Goal: Task Accomplishment & Management: Use online tool/utility

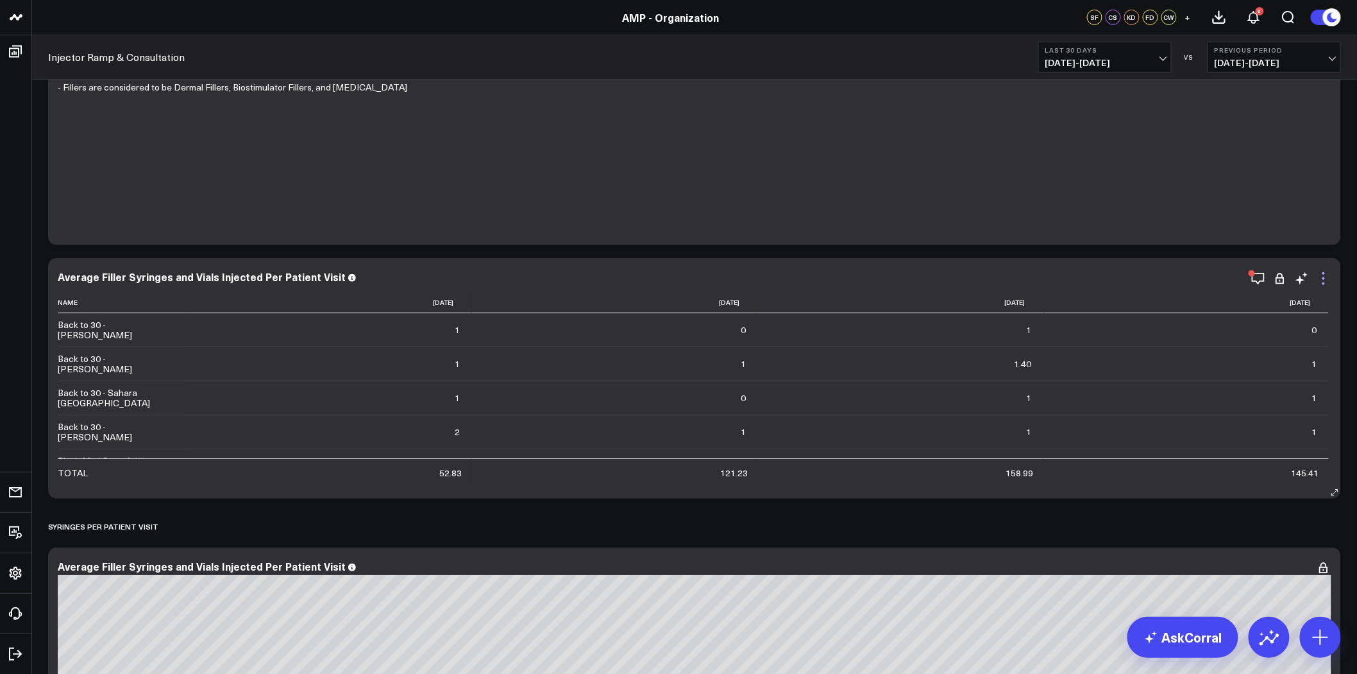
click at [1320, 280] on icon at bounding box center [1323, 278] width 15 height 15
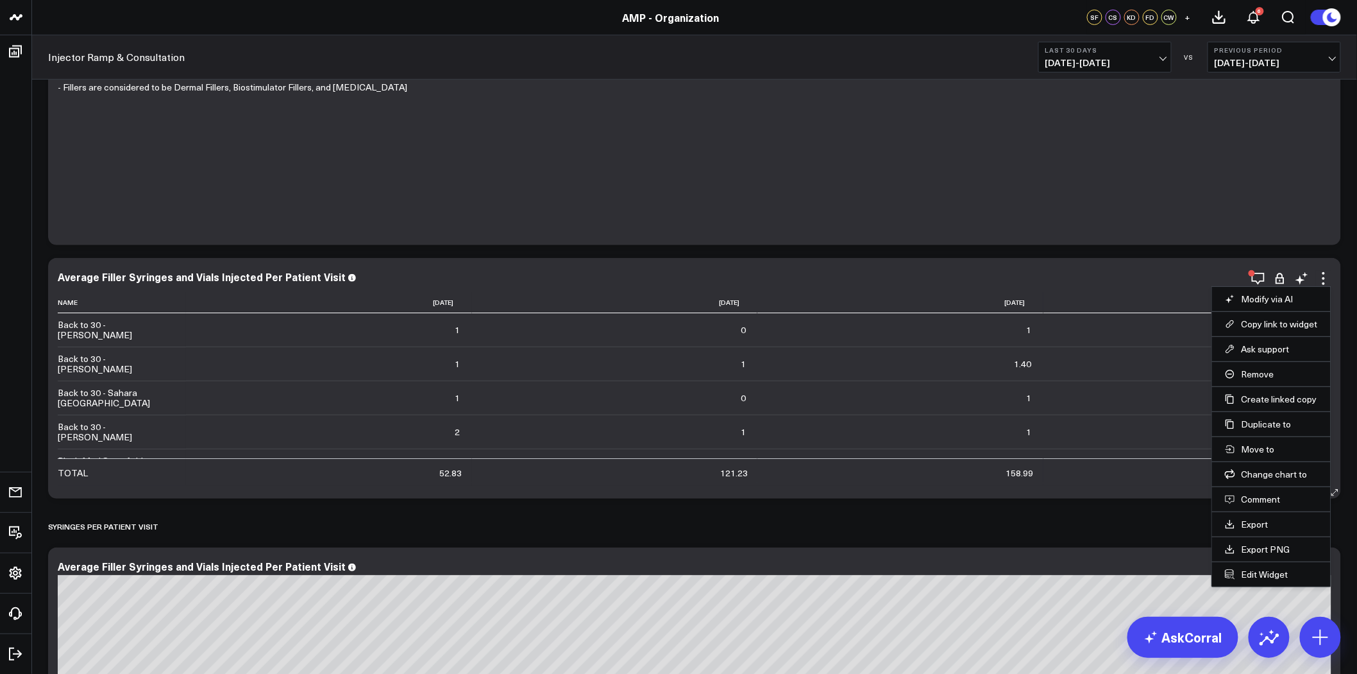
click at [1271, 582] on li "Edit Widget" at bounding box center [1271, 573] width 119 height 25
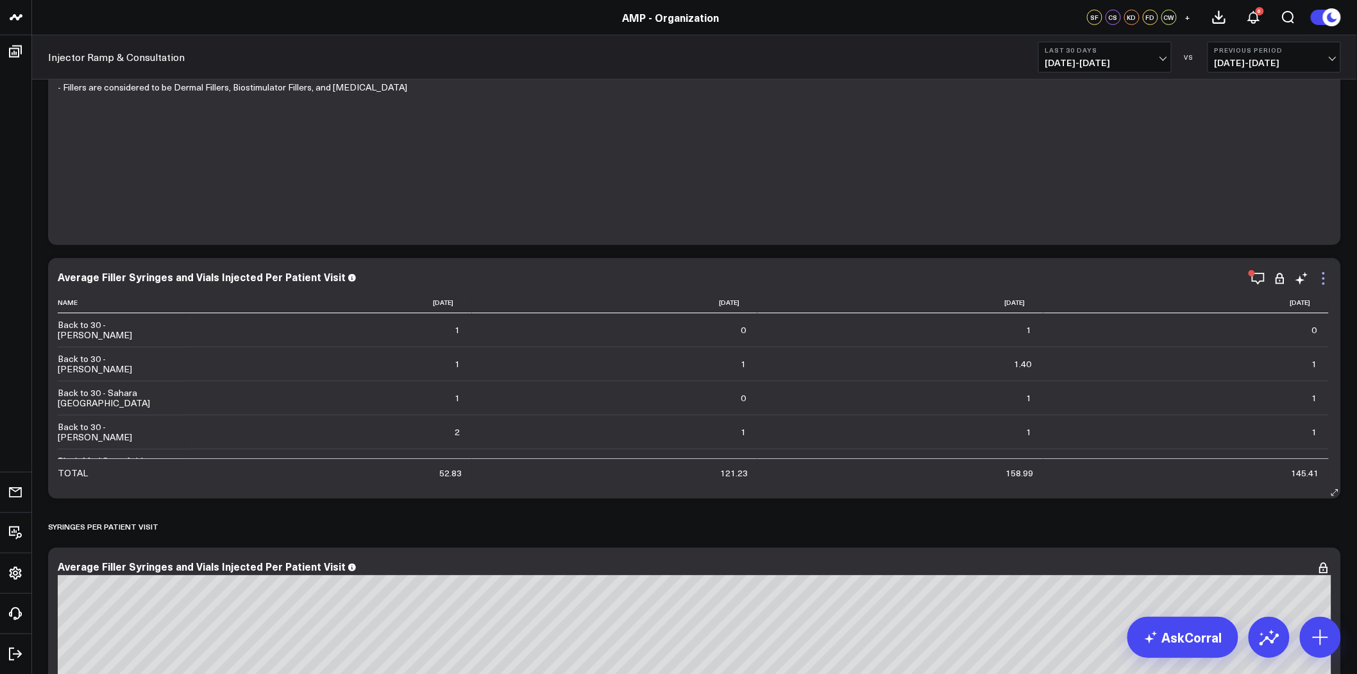
click at [1320, 276] on icon at bounding box center [1323, 278] width 15 height 15
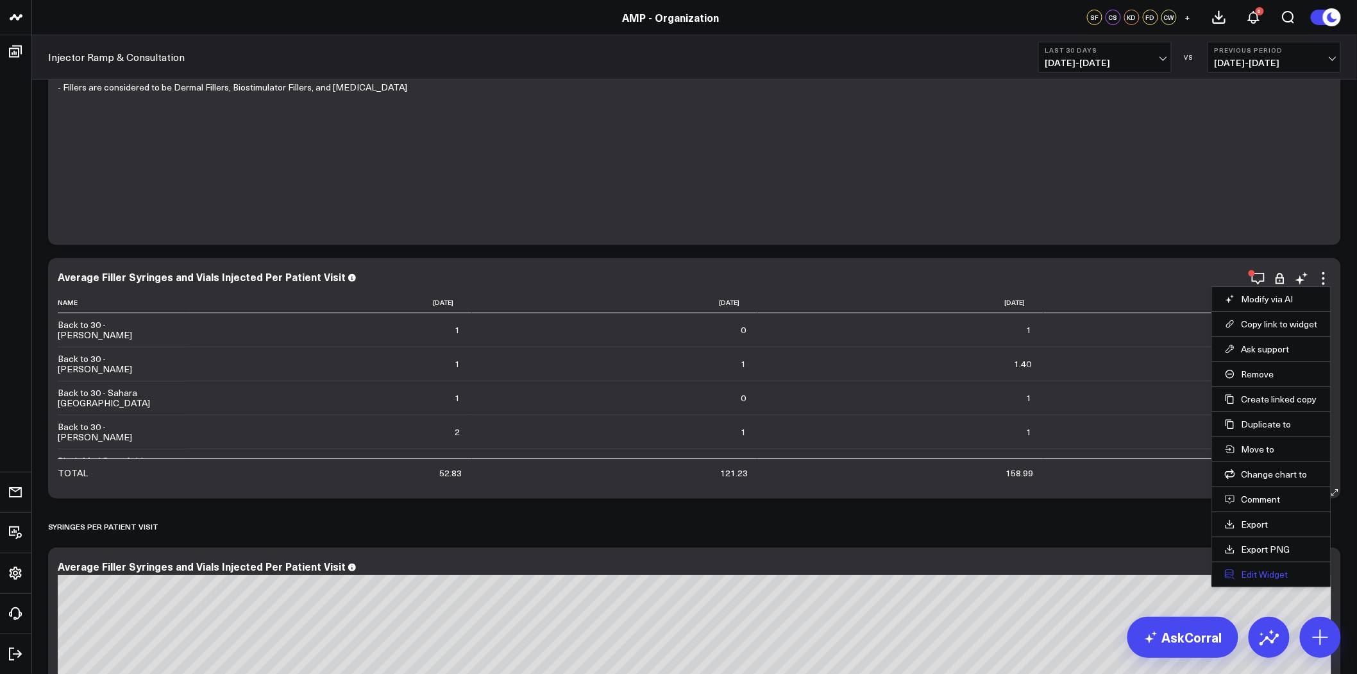
click at [1262, 574] on button "Edit Widget" at bounding box center [1271, 574] width 93 height 12
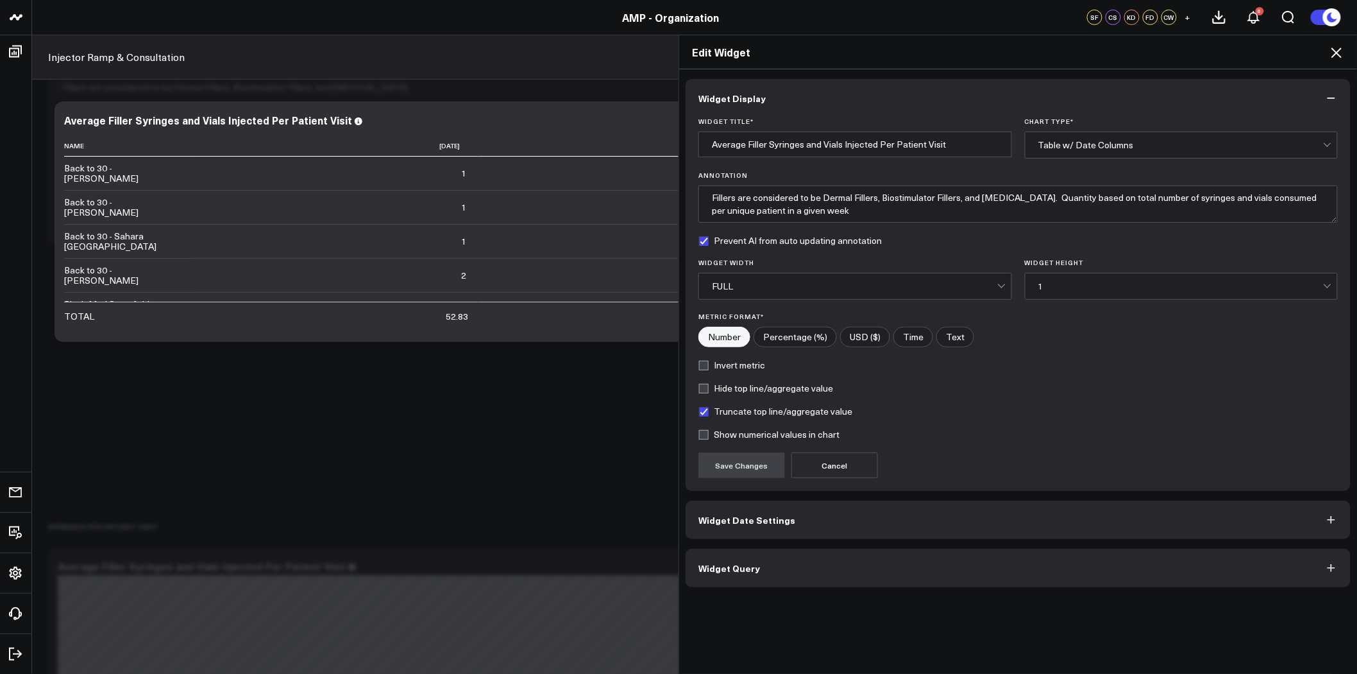
click at [757, 566] on button "Widget Query" at bounding box center [1018, 567] width 665 height 38
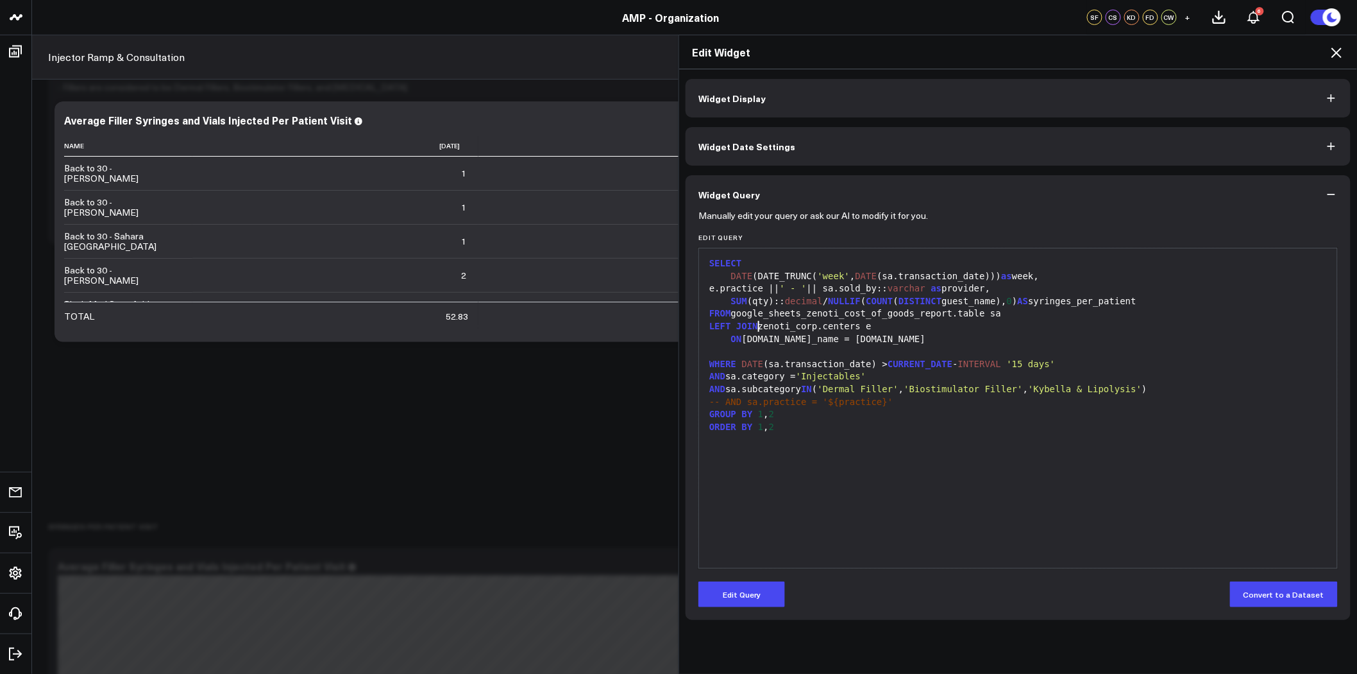
click at [755, 327] on div "LEFT JOIN zenoti_corp.centers e" at bounding box center [1018, 326] width 625 height 13
click at [1337, 51] on icon at bounding box center [1336, 52] width 15 height 15
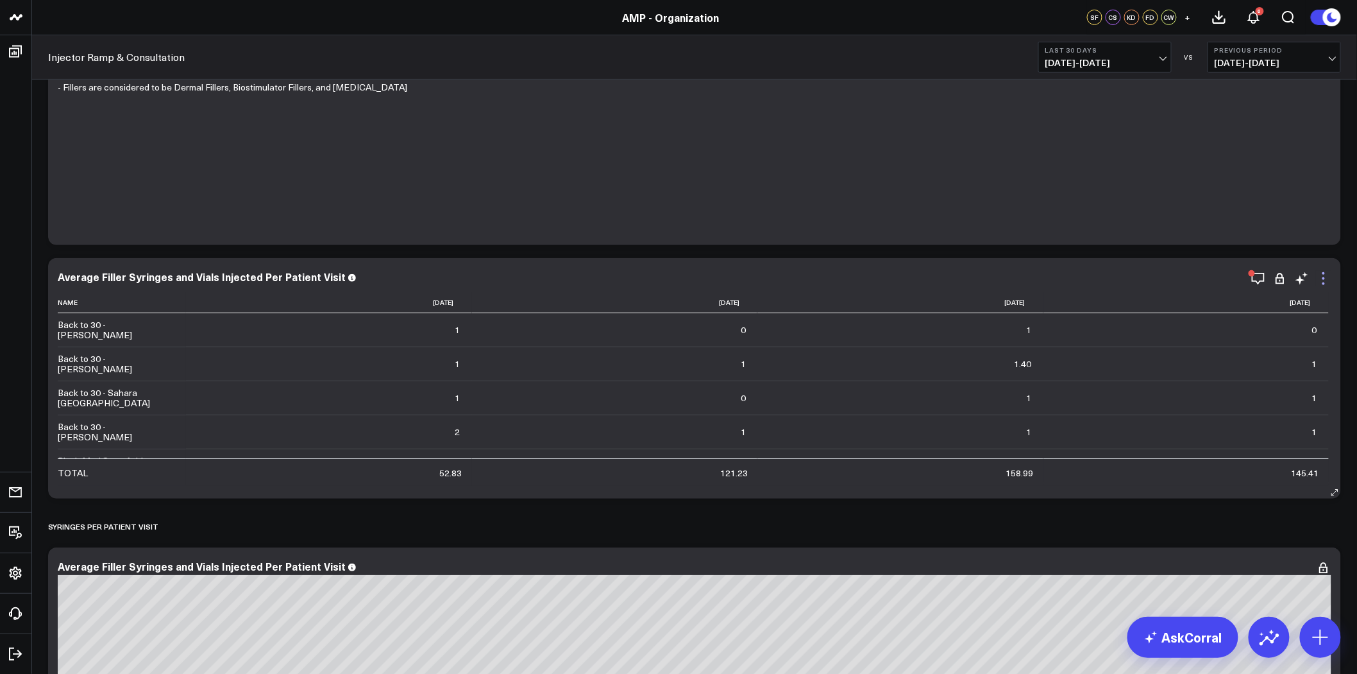
click at [1326, 279] on icon at bounding box center [1323, 278] width 15 height 15
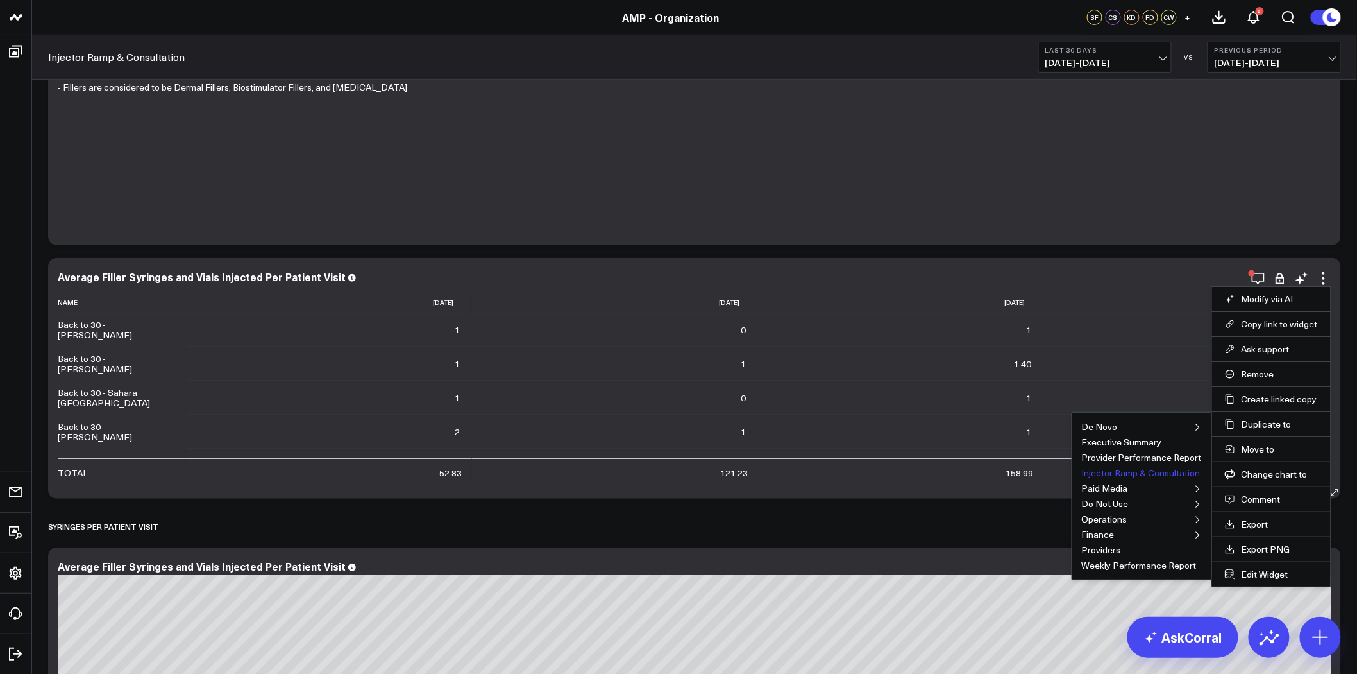
click at [1159, 472] on button "Injector Ramp & Consultation" at bounding box center [1141, 472] width 119 height 9
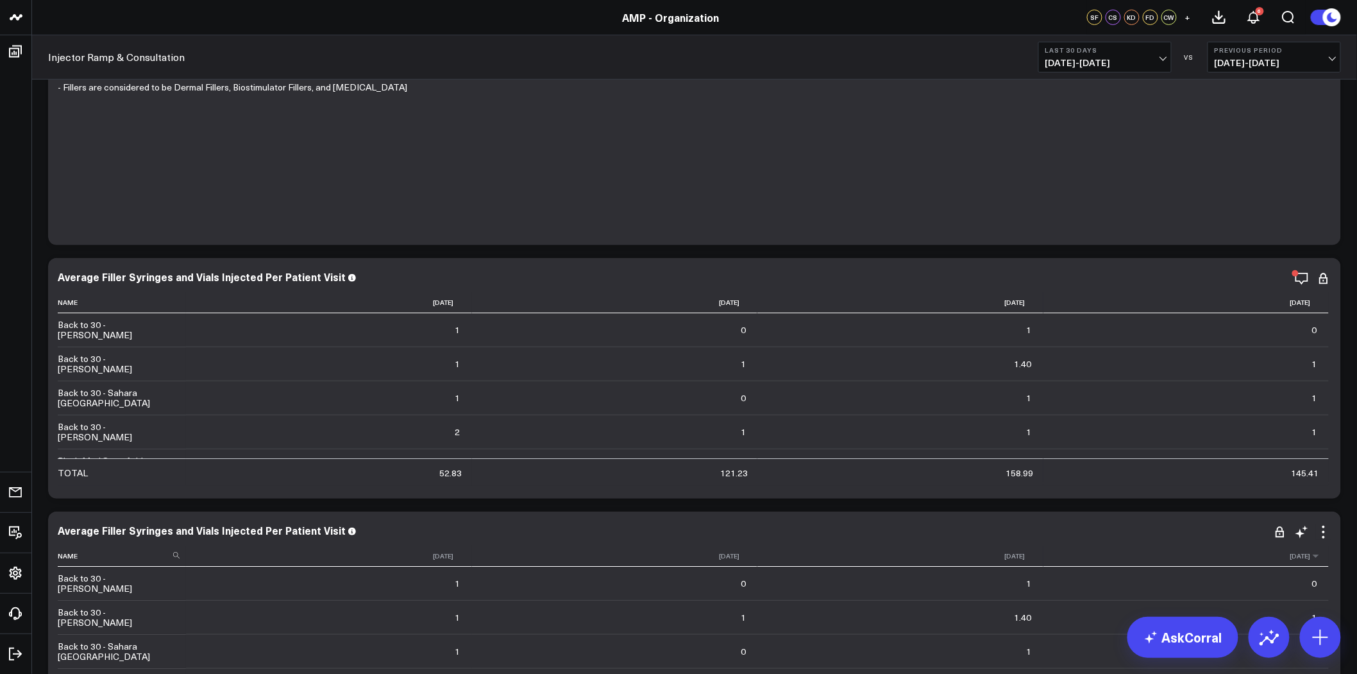
scroll to position [356, 0]
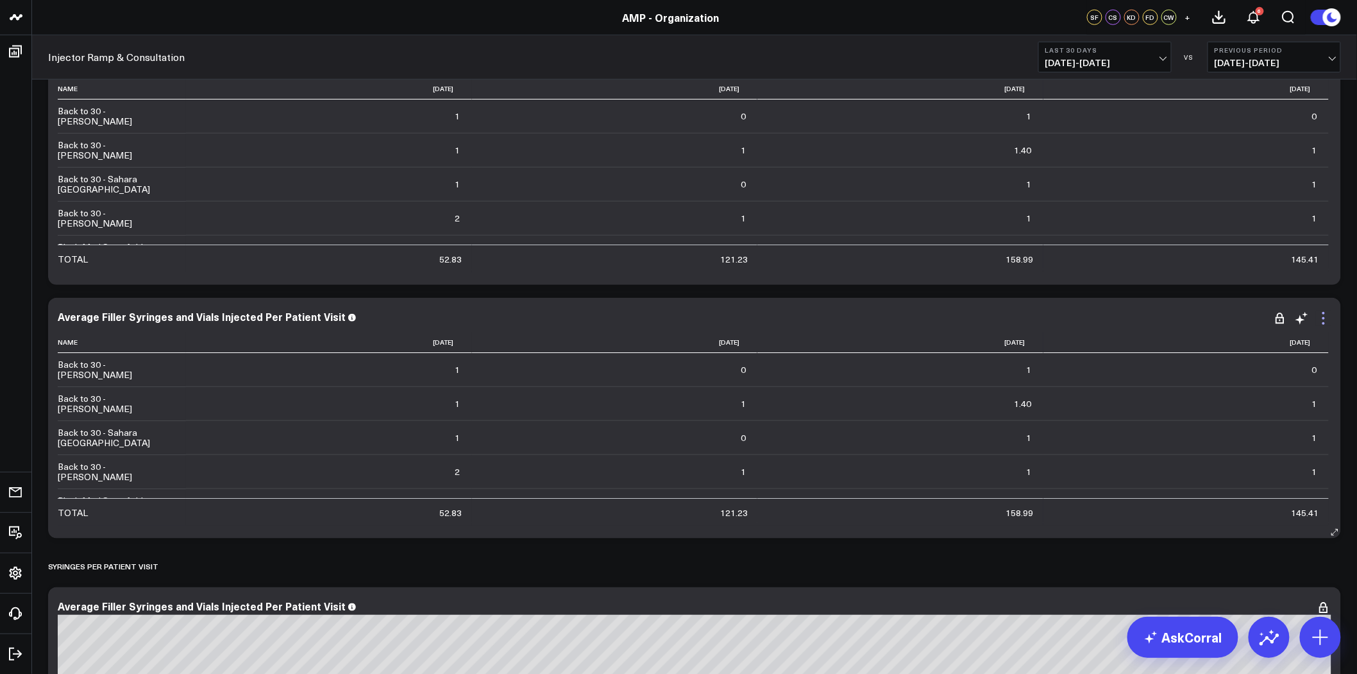
click at [1327, 323] on icon at bounding box center [1323, 317] width 15 height 15
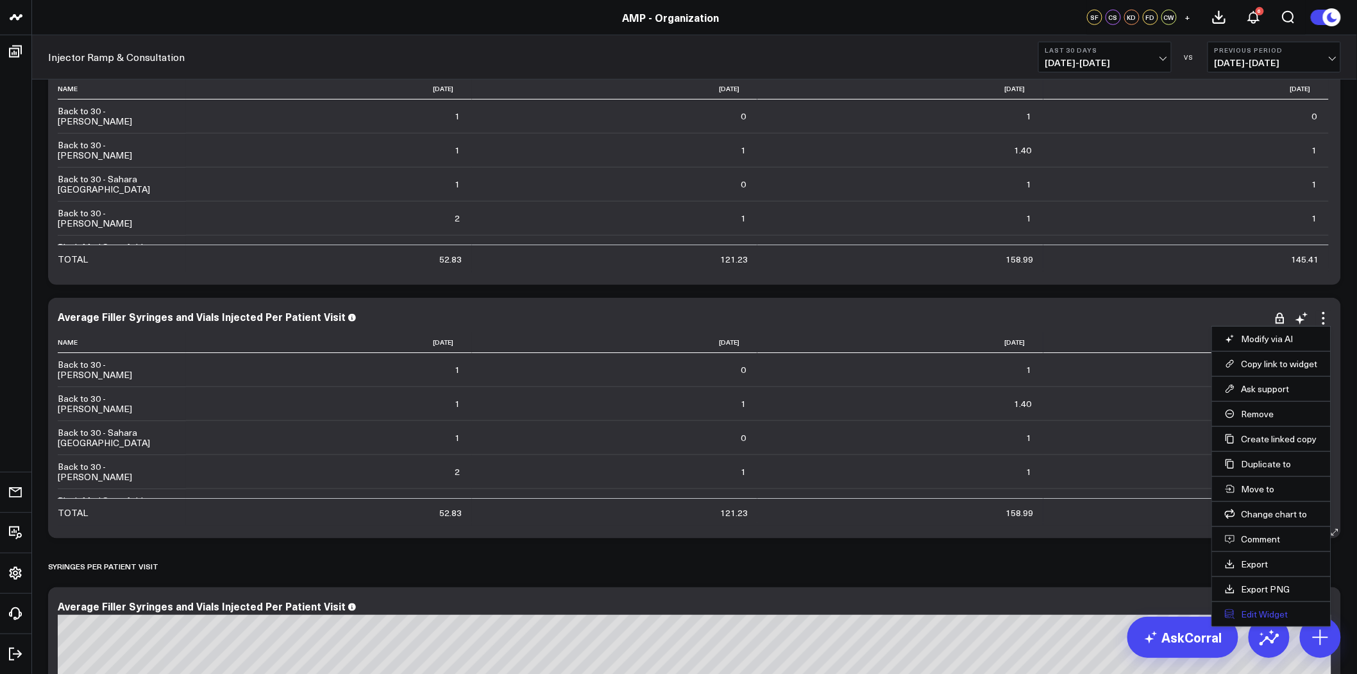
click at [1259, 613] on button "Edit Widget" at bounding box center [1271, 614] width 93 height 12
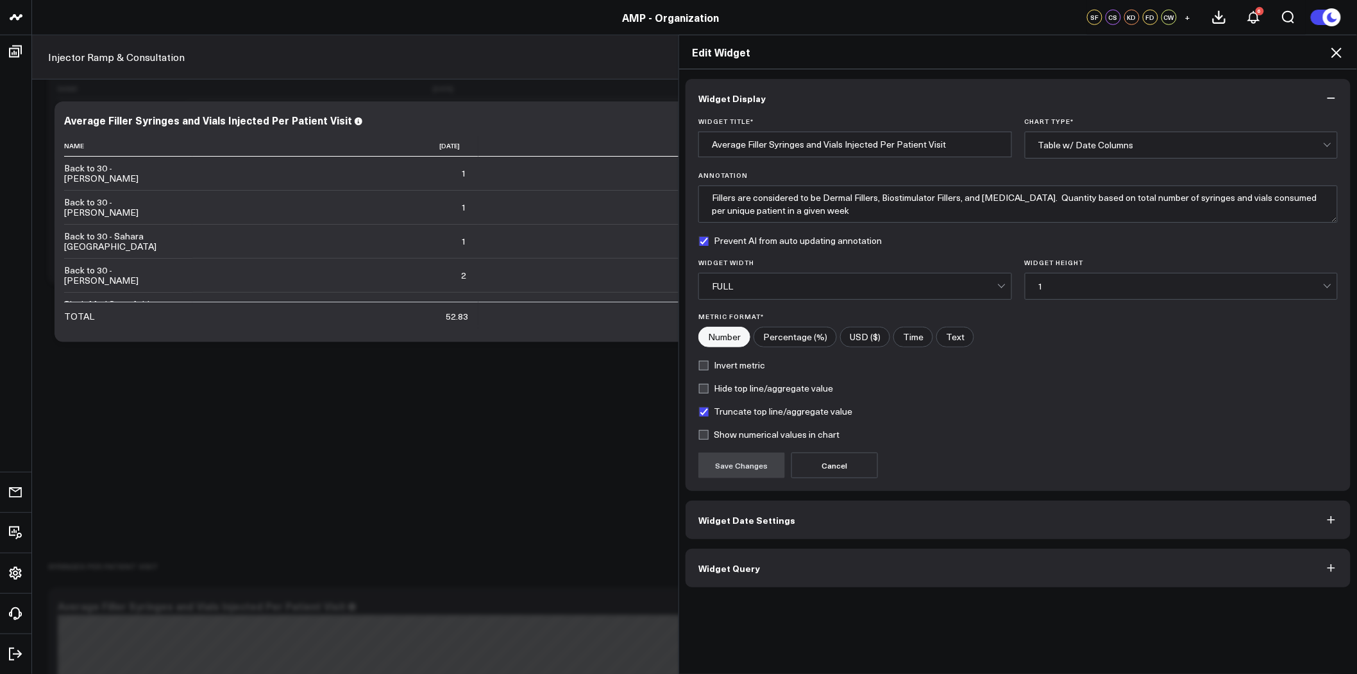
click at [828, 525] on button "Widget Date Settings" at bounding box center [1018, 519] width 665 height 38
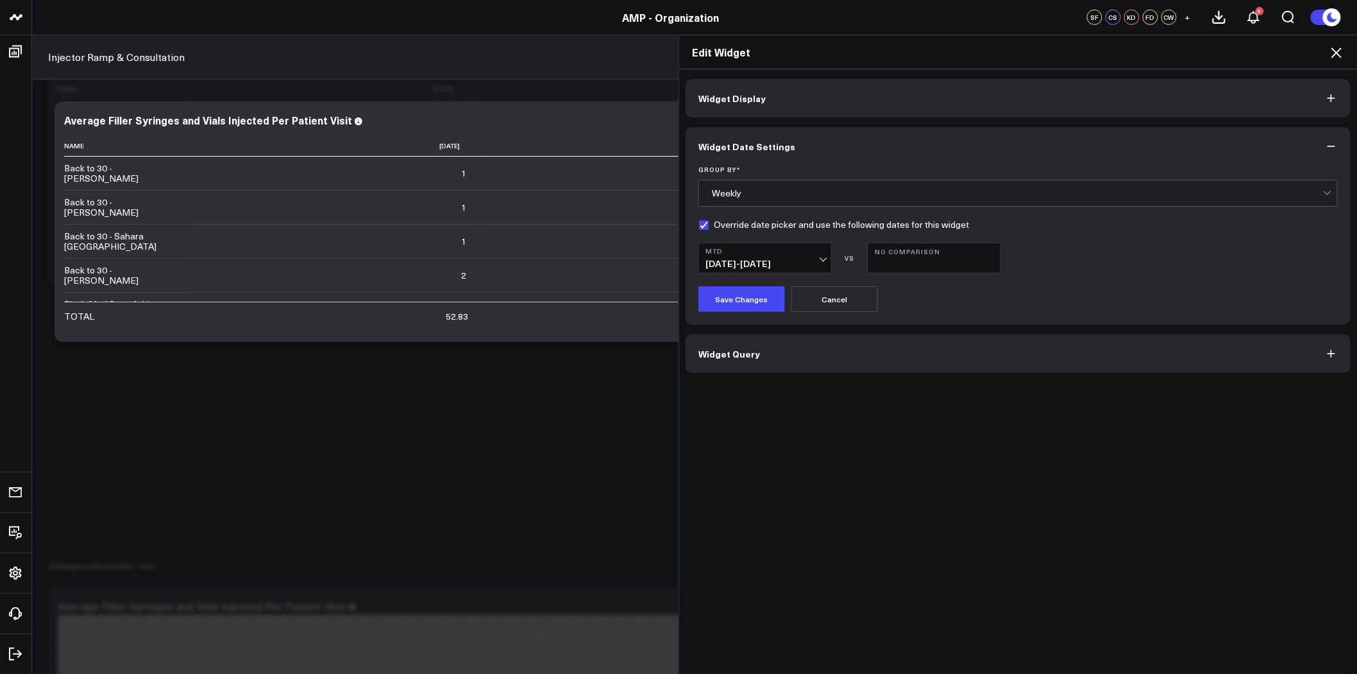
click at [808, 99] on button "Widget Display" at bounding box center [1018, 98] width 665 height 38
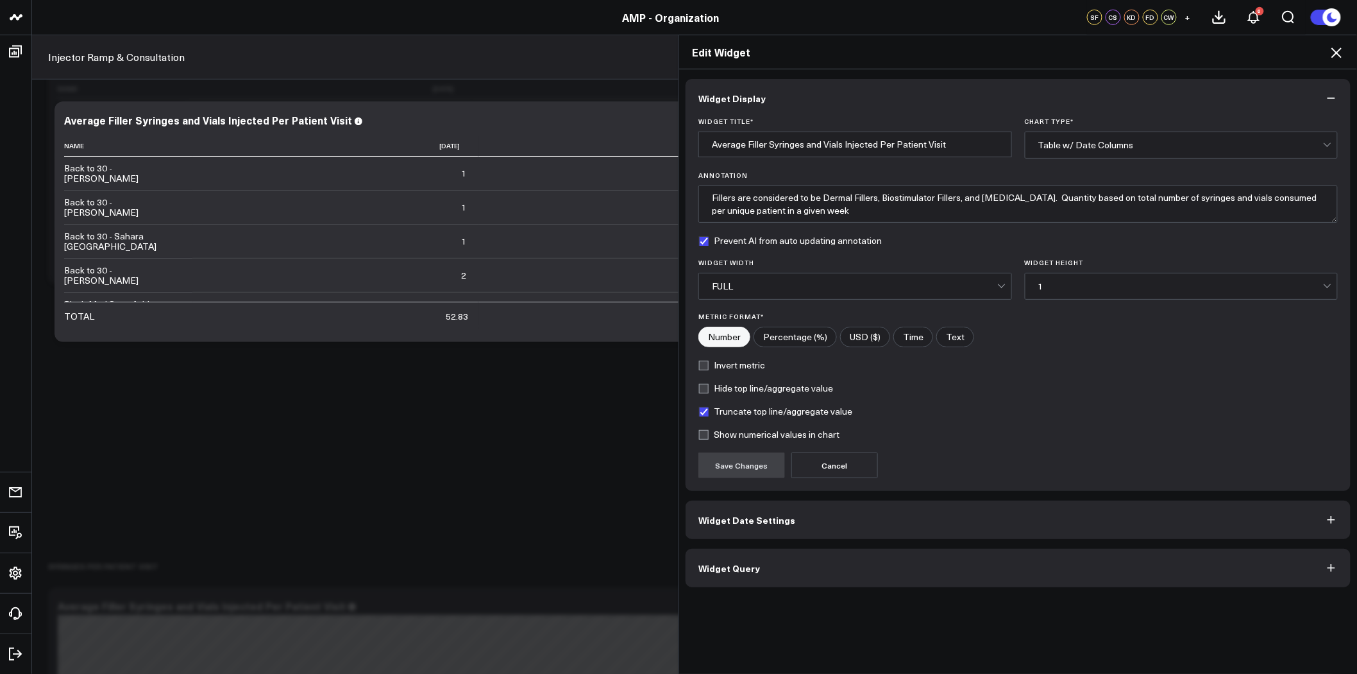
click at [813, 559] on button "Widget Query" at bounding box center [1018, 567] width 665 height 38
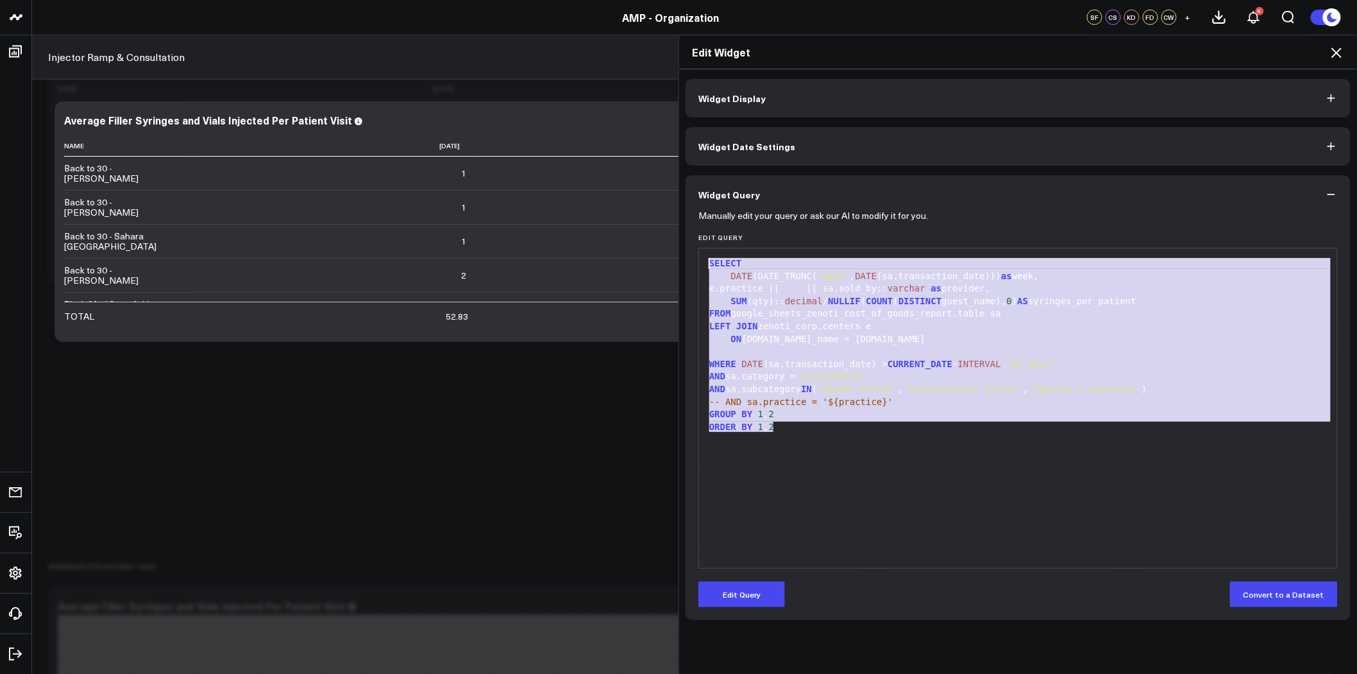
drag, startPoint x: 796, startPoint y: 425, endPoint x: 663, endPoint y: 242, distance: 226.5
click at [663, 242] on div "Edit Widget Widget Display Widget Date Settings Widget Query Manually edit your…" at bounding box center [678, 354] width 1357 height 639
copy div "SELECT DATE (DATE_TRUNC( 'week' , DATE (sa.transaction_date))) as week, e.pract…"
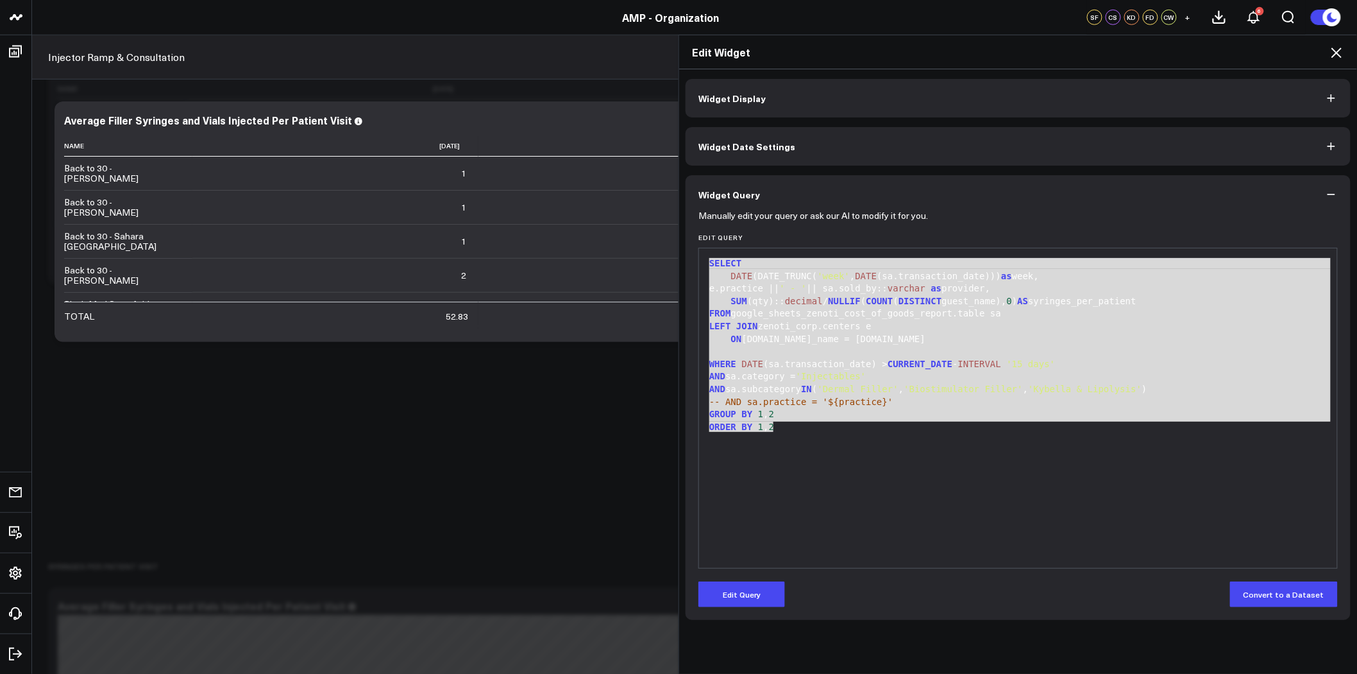
click at [1069, 363] on div "WHERE DATE (sa.transaction_date) > CURRENT_DATE - INTERVAL '15 days'" at bounding box center [1018, 364] width 625 height 13
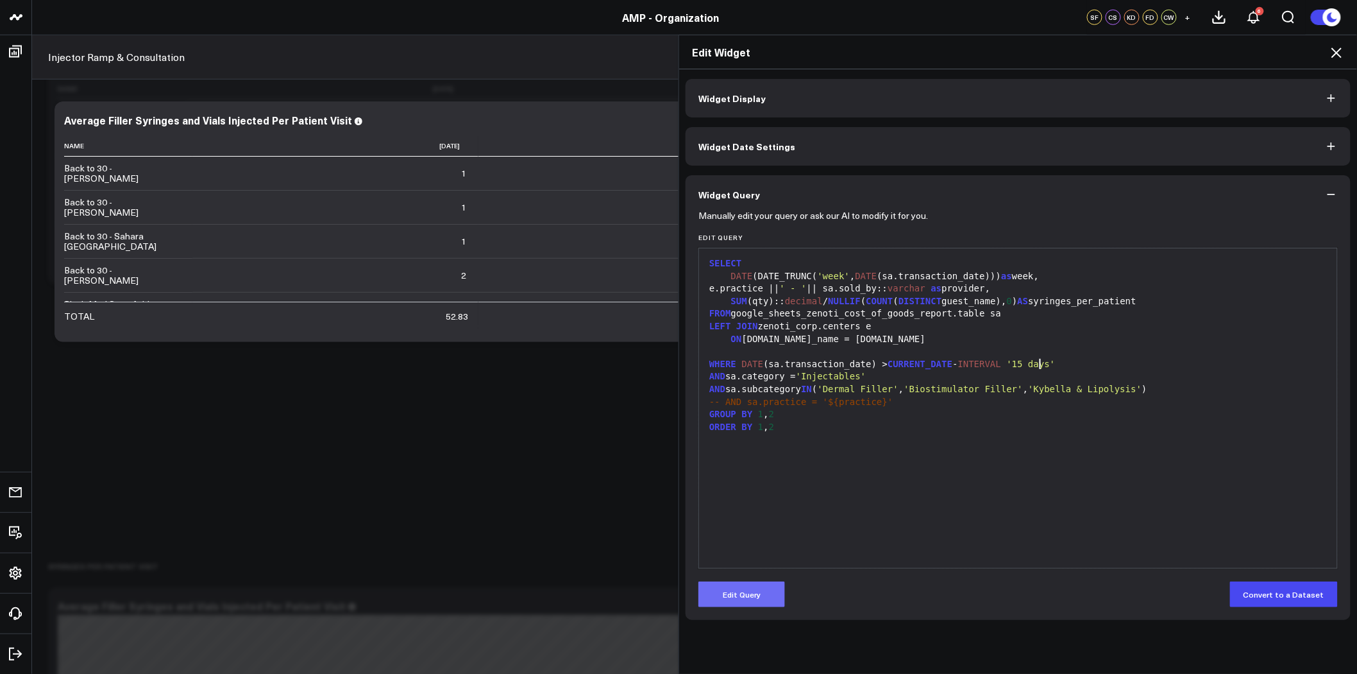
click at [727, 590] on button "Edit Query" at bounding box center [742, 594] width 87 height 26
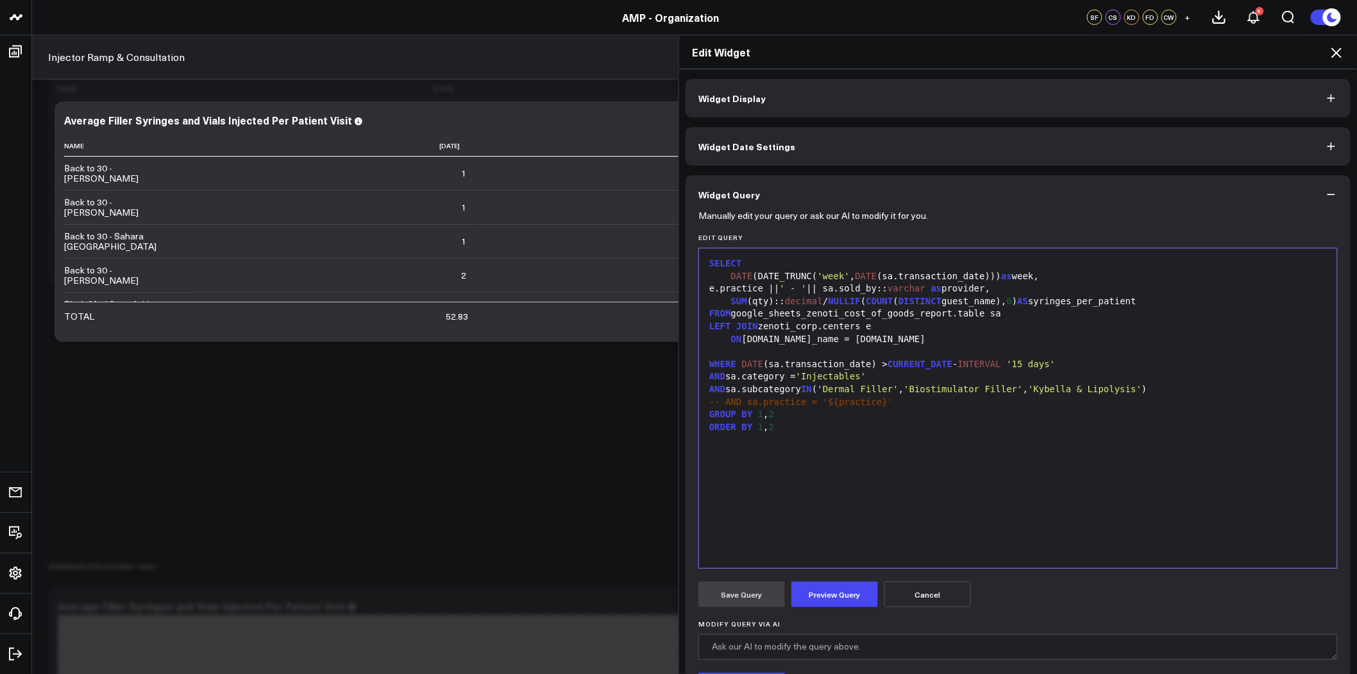
click at [1075, 366] on div "WHERE DATE (sa.transaction_date) > CURRENT_DATE - INTERVAL '15 days'" at bounding box center [1018, 364] width 625 height 13
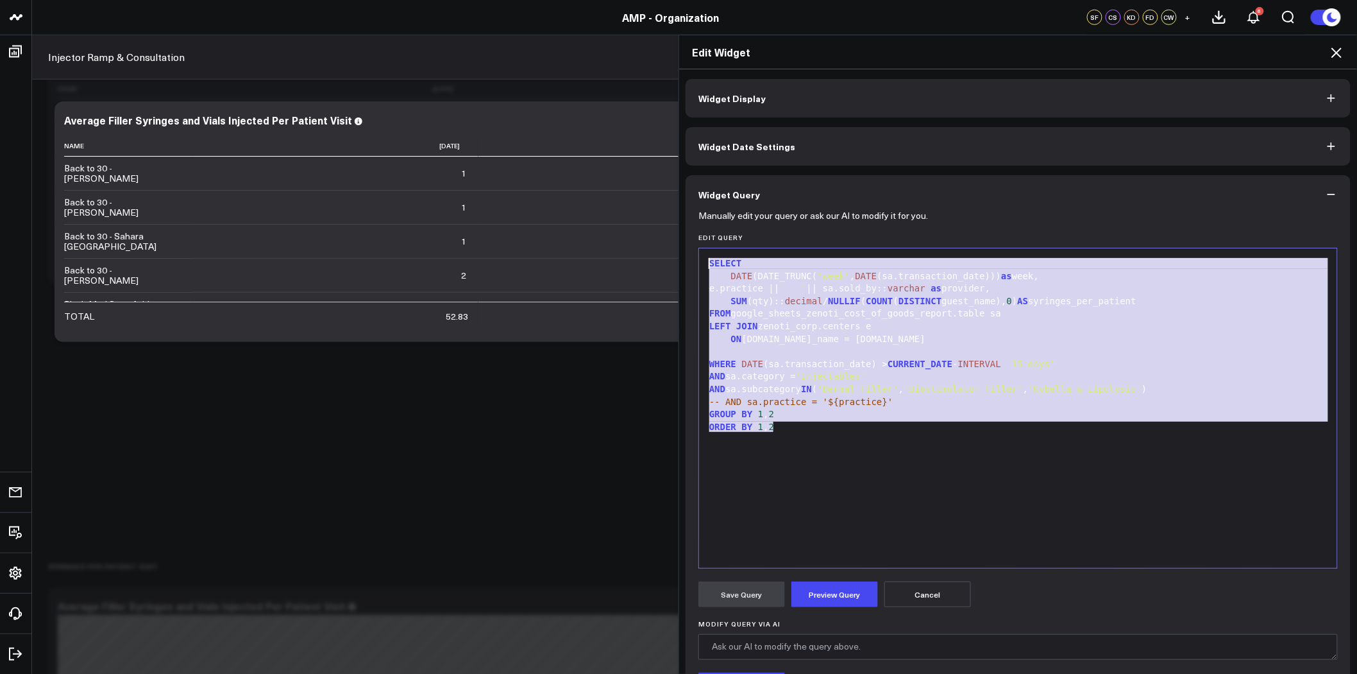
drag, startPoint x: 776, startPoint y: 430, endPoint x: 691, endPoint y: 257, distance: 193.7
click at [691, 257] on div "Manually edit your query or ask our AI to modify it for you. Edit Query 99 1 2 …" at bounding box center [1018, 496] width 665 height 565
copy div "SELECT DATE (DATE_TRUNC( 'week' , DATE (sa.transaction_date))) as week, e.pract…"
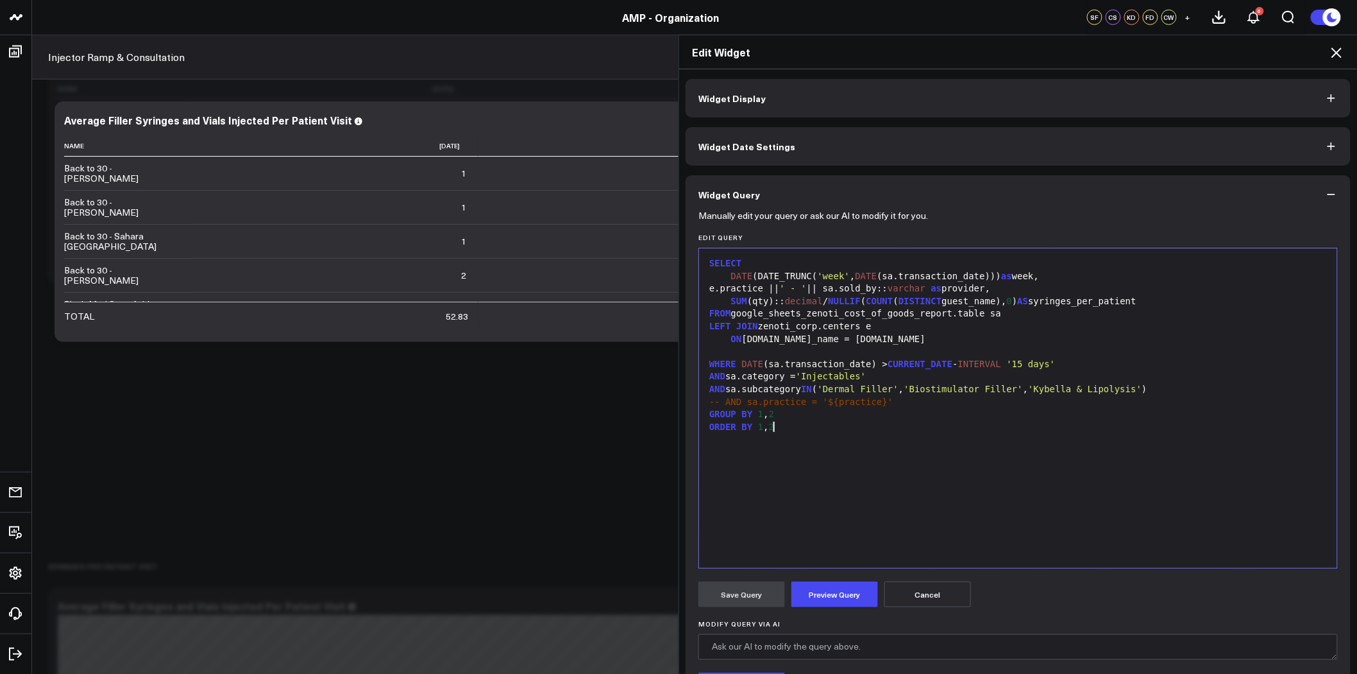
click at [978, 441] on div "SELECT DATE (DATE_TRUNC( 'week' , DATE (sa.transaction_date))) as week, e.pract…" at bounding box center [1018, 408] width 625 height 307
click at [1162, 390] on div "AND sa.subcategory IN ( 'Dermal Filler' , 'Biostimulator Filler' , 'Kybella & L…" at bounding box center [1018, 389] width 625 height 13
click at [749, 405] on div "AND" at bounding box center [1018, 402] width 625 height 13
click at [765, 400] on div "AND e.title" at bounding box center [1018, 402] width 625 height 13
drag, startPoint x: 755, startPoint y: 328, endPoint x: 845, endPoint y: 328, distance: 90.5
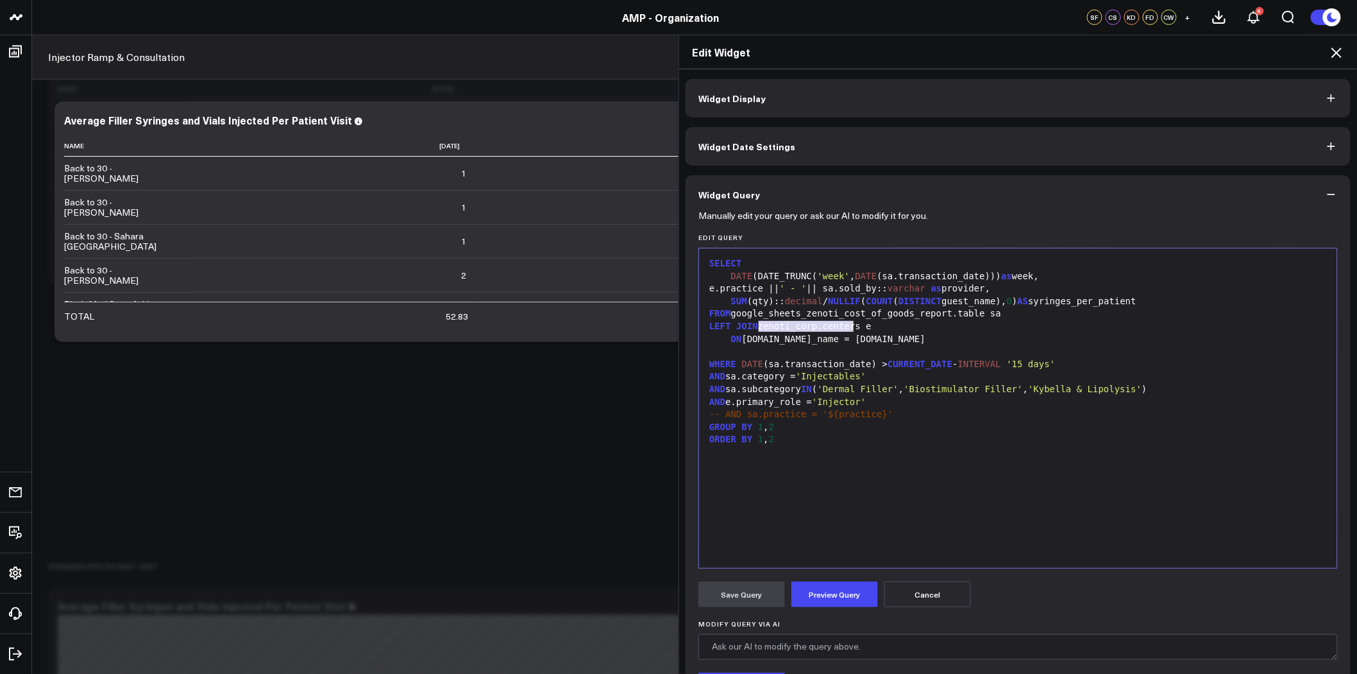
click at [845, 328] on div "LEFT JOIN zenoti_corp.centers e" at bounding box center [1018, 326] width 625 height 13
click at [863, 337] on div "ON [DOMAIN_NAME]_name = [DOMAIN_NAME]" at bounding box center [1018, 339] width 625 height 13
click at [742, 341] on div "ON [DOMAIN_NAME]_name = [DOMAIN_NAME]" at bounding box center [1018, 339] width 625 height 13
drag, startPoint x: 774, startPoint y: 289, endPoint x: 735, endPoint y: 290, distance: 38.5
click at [735, 290] on div "e.practice || ' - ' || sa.sold_by:: varchar as provider," at bounding box center [1018, 288] width 625 height 13
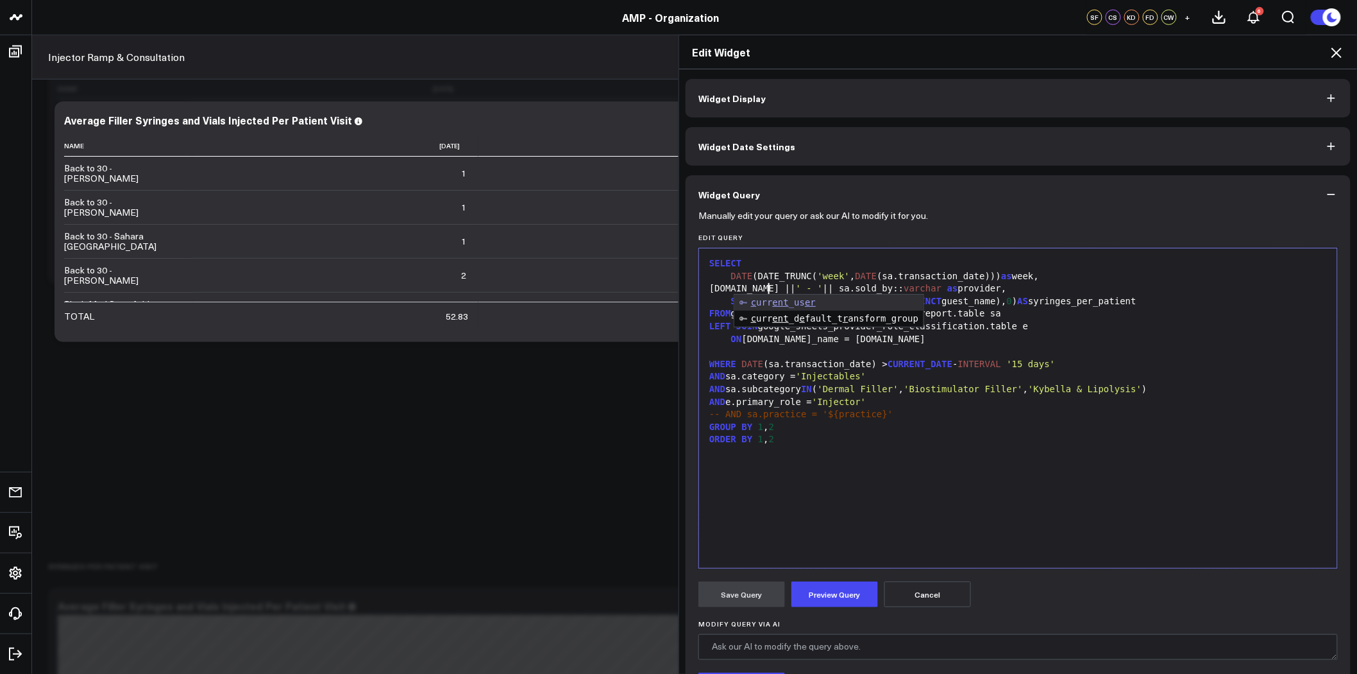
click at [824, 341] on div "ON [DOMAIN_NAME]_name = [DOMAIN_NAME]" at bounding box center [1018, 339] width 625 height 13
click at [756, 338] on div "ON [DOMAIN_NAME]_name = [DOMAIN_NAME]" at bounding box center [1018, 339] width 625 height 13
click at [849, 586] on button "Preview Query" at bounding box center [835, 594] width 87 height 26
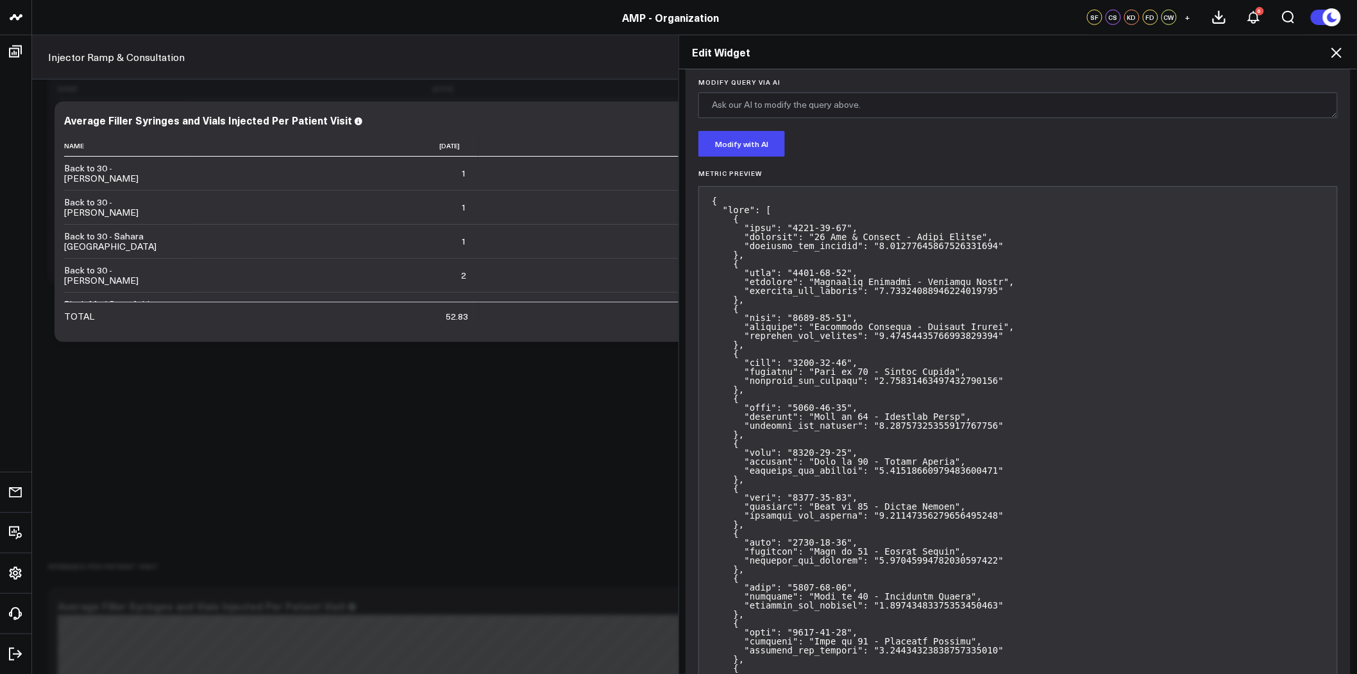
scroll to position [114, 0]
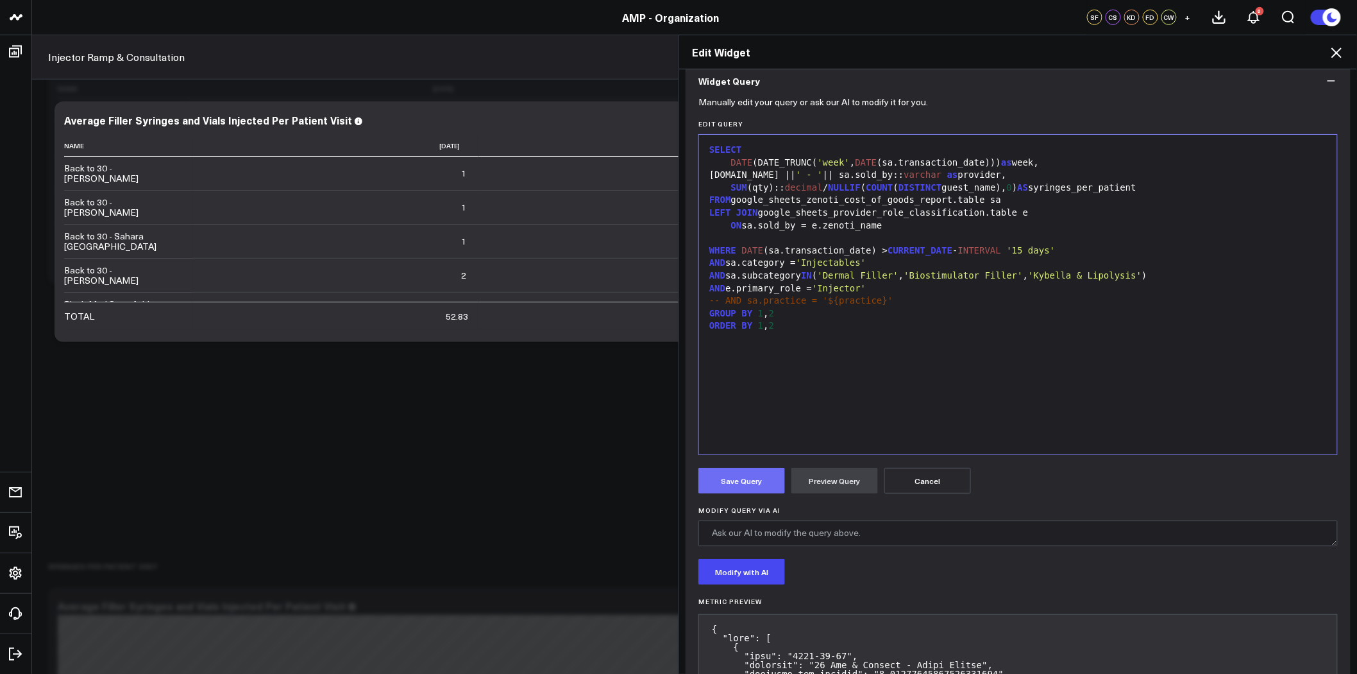
click at [758, 486] on button "Save Query" at bounding box center [742, 481] width 87 height 26
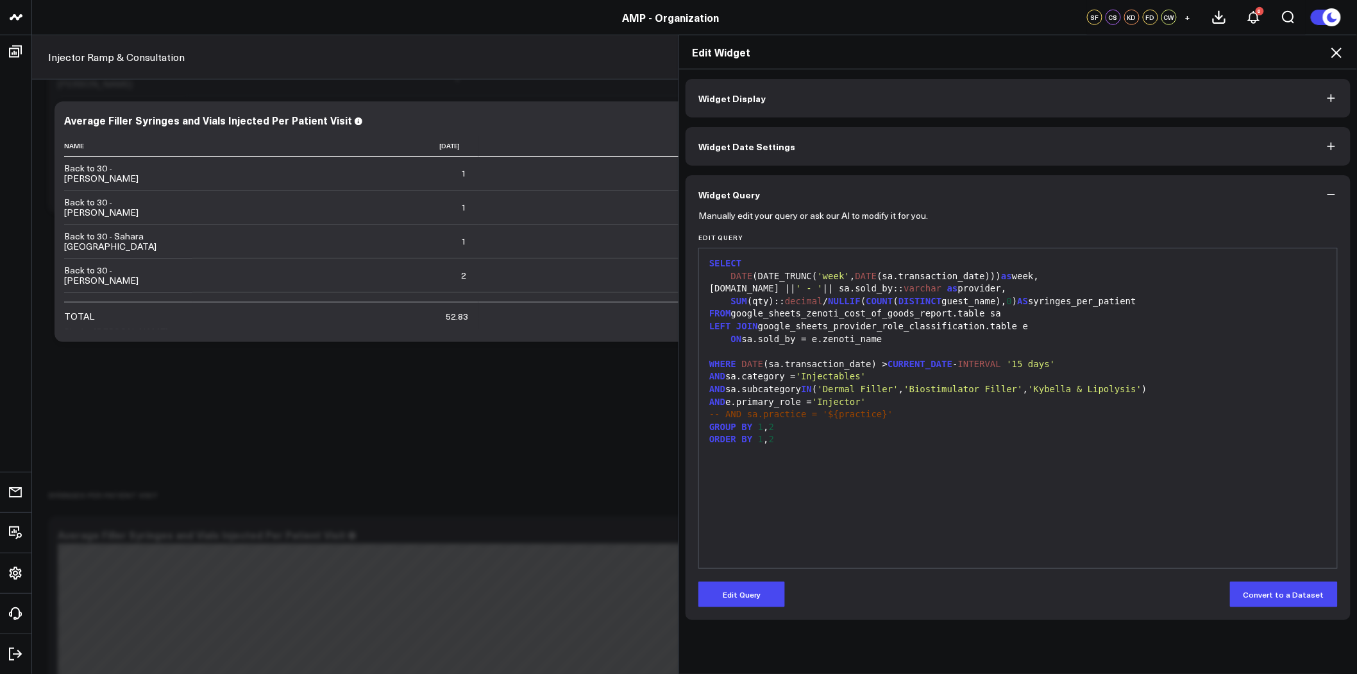
scroll to position [356, 0]
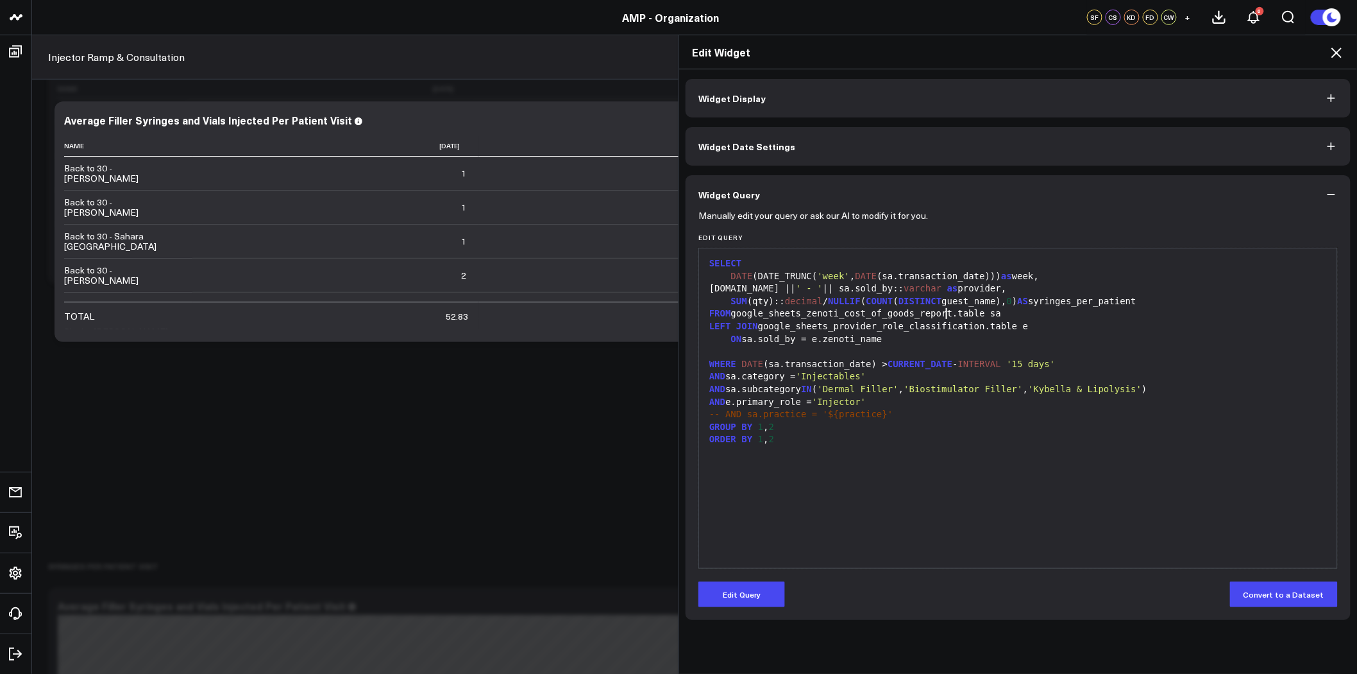
click at [940, 308] on div "FROM google_sheets_zenoti_cost_of_goods_report.table sa" at bounding box center [1018, 313] width 625 height 13
click at [947, 289] on span "as" at bounding box center [952, 288] width 11 height 10
click at [722, 593] on button "Edit Query" at bounding box center [742, 594] width 87 height 26
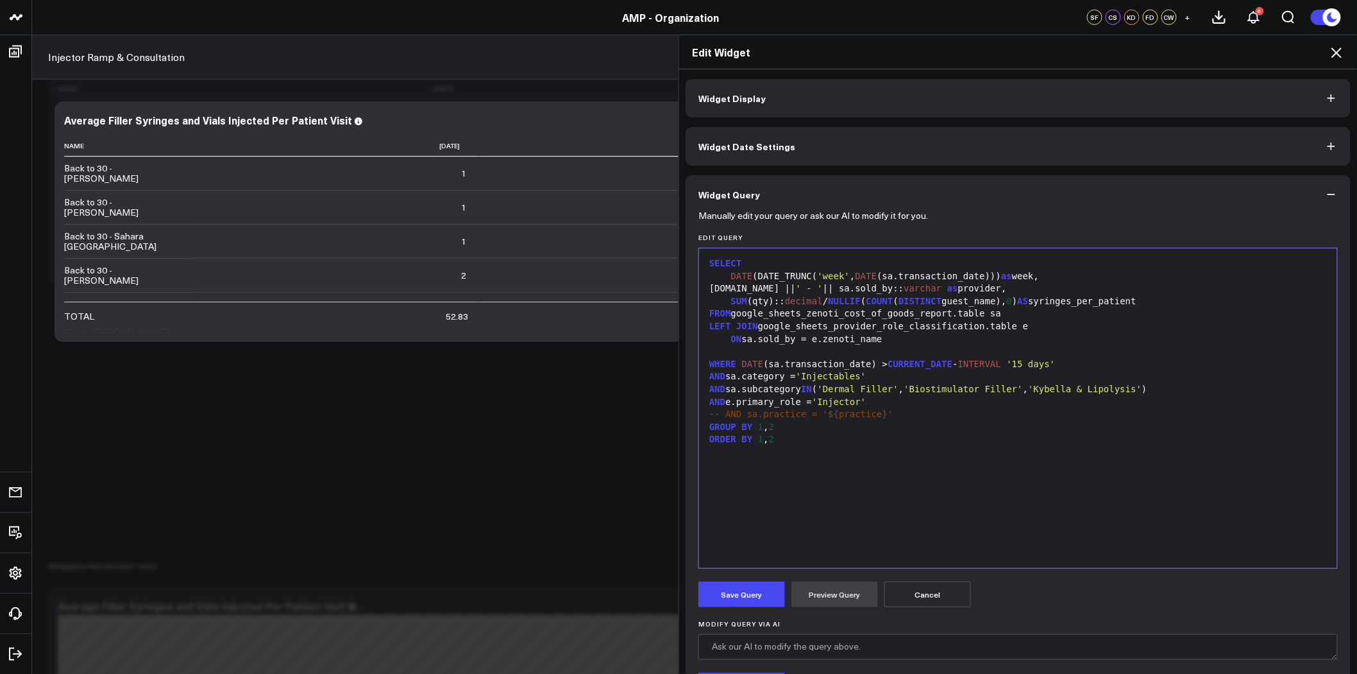
click at [947, 290] on span "as" at bounding box center [952, 288] width 11 height 10
click at [841, 595] on button "Preview Query" at bounding box center [835, 594] width 87 height 26
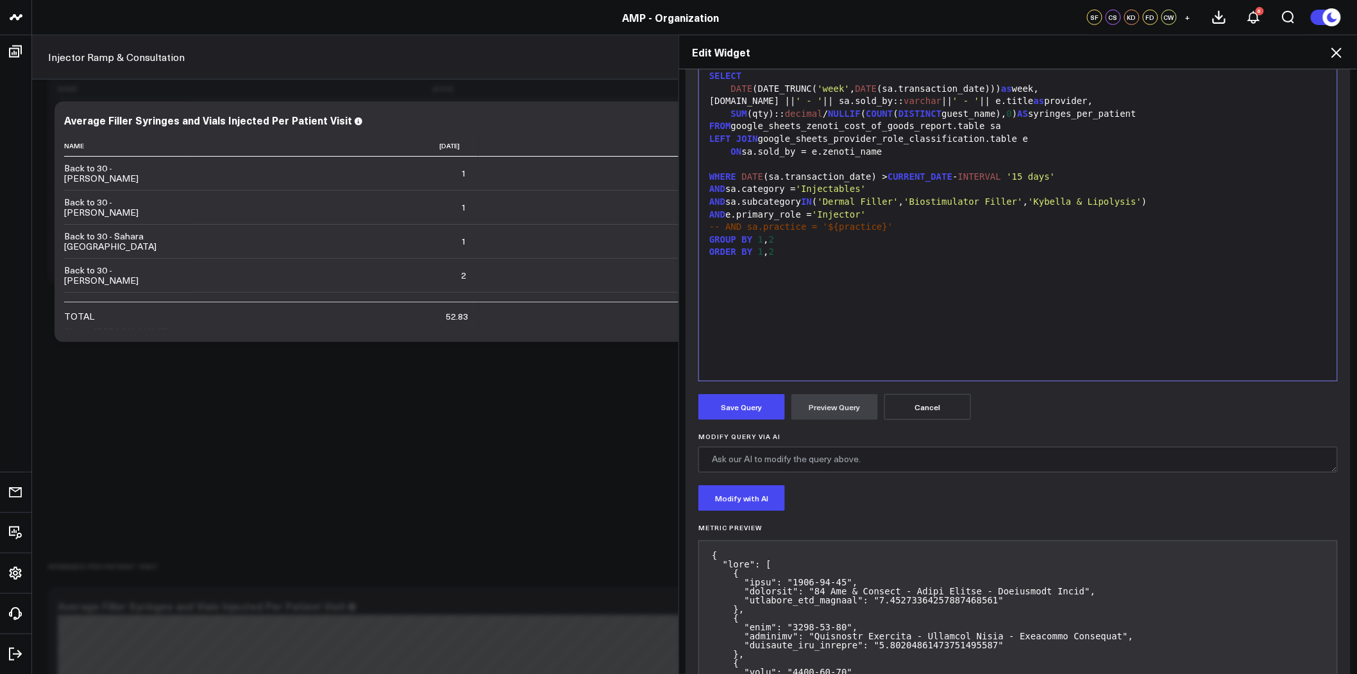
scroll to position [185, 0]
click at [751, 414] on button "Save Query" at bounding box center [742, 409] width 87 height 26
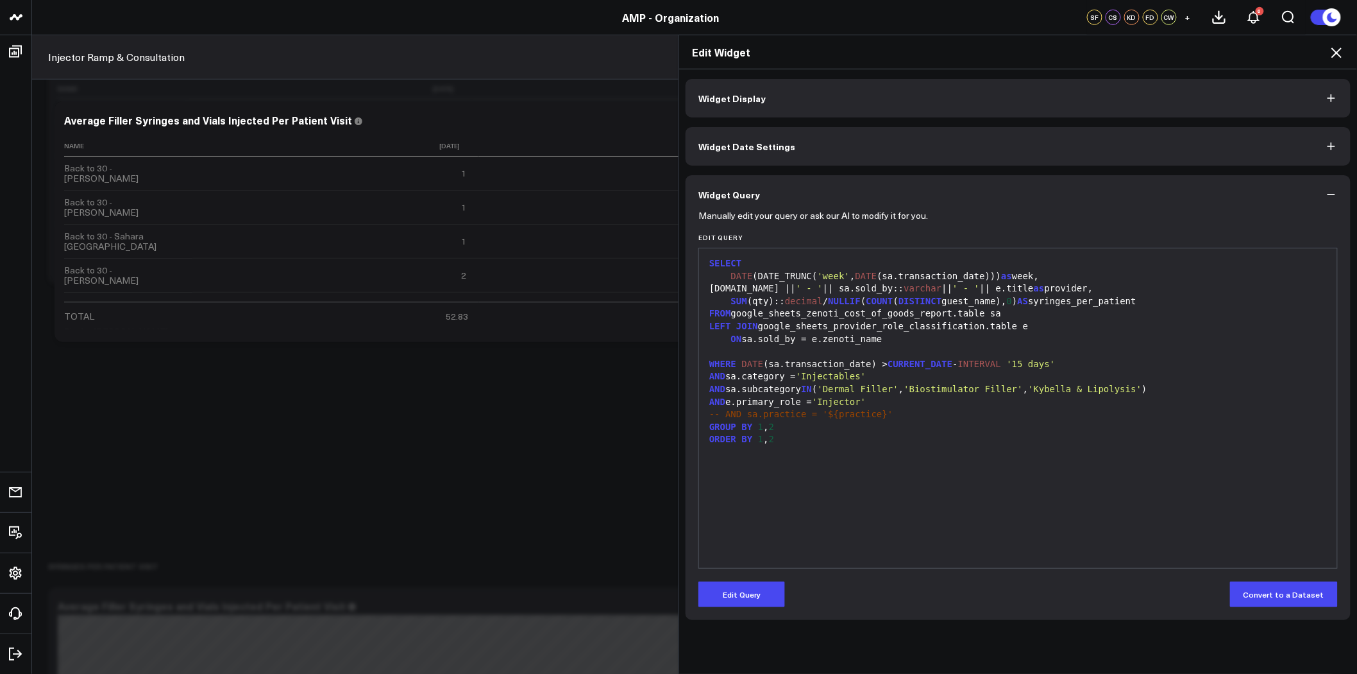
scroll to position [0, 0]
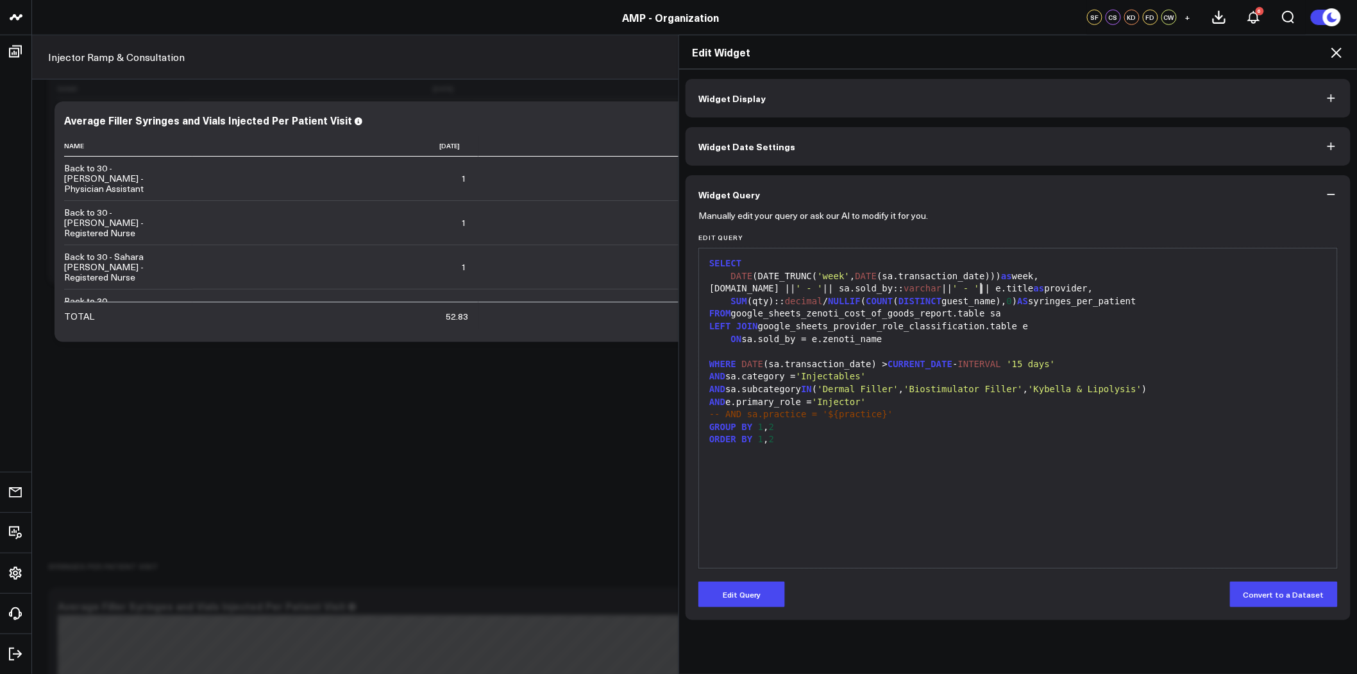
click at [978, 289] on div "[DOMAIN_NAME] || ' - ' || sa.sold_by:: varchar || ' - ' || e.title as provider," at bounding box center [1018, 288] width 625 height 13
click at [953, 289] on span "' - '" at bounding box center [966, 288] width 27 height 10
click at [729, 600] on button "Edit Query" at bounding box center [742, 594] width 87 height 26
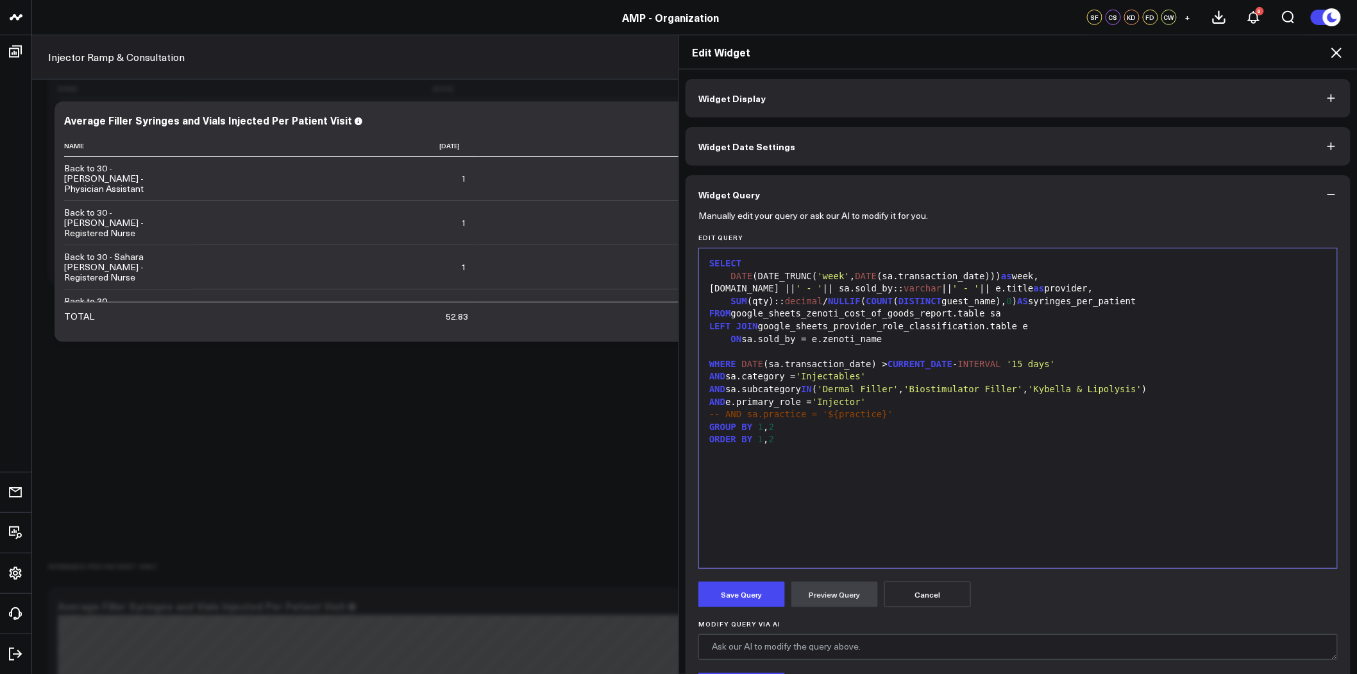
click at [953, 290] on span "' - '" at bounding box center [966, 288] width 27 height 10
click at [972, 286] on div "[DOMAIN_NAME] || ' - ' || sa.sold_by:: varchar || ', ' || e.title as provider," at bounding box center [1018, 288] width 625 height 13
click at [976, 289] on div "[DOMAIN_NAME] || ' - ' || sa.sold_by:: varchar || ', ' || e.Clinical Credential…" at bounding box center [1018, 288] width 625 height 13
click at [835, 592] on button "Preview Query" at bounding box center [835, 594] width 87 height 26
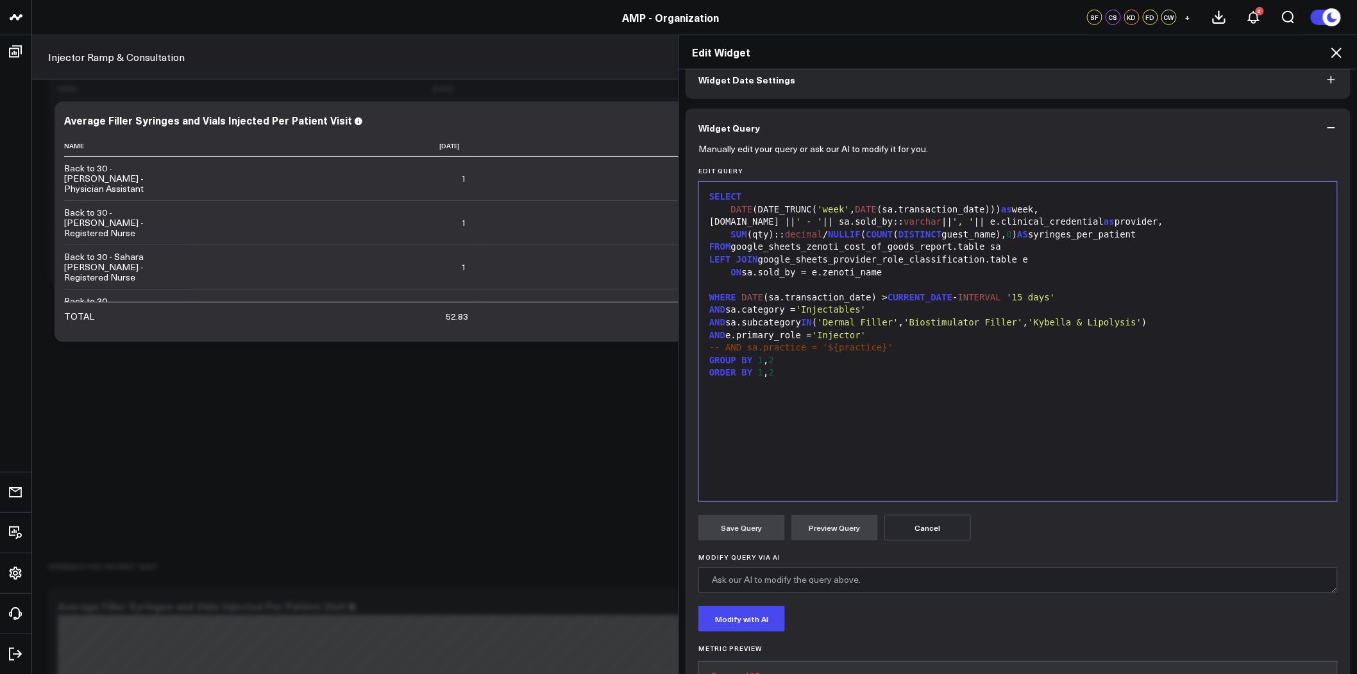
scroll to position [132, 0]
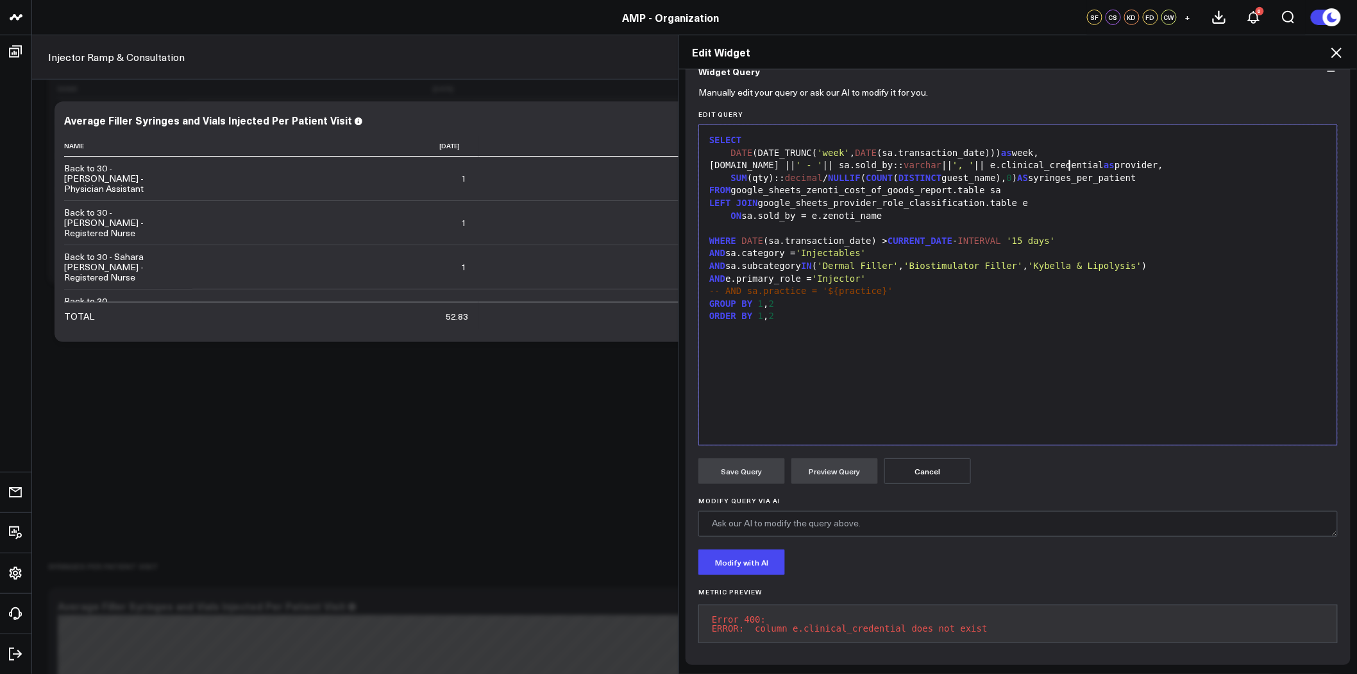
click at [1064, 159] on div "[DOMAIN_NAME] || ' - ' || sa.sold_by:: varchar || ', ' || e.clinical_credential…" at bounding box center [1018, 165] width 625 height 13
click at [935, 466] on button "Cancel" at bounding box center [928, 471] width 87 height 26
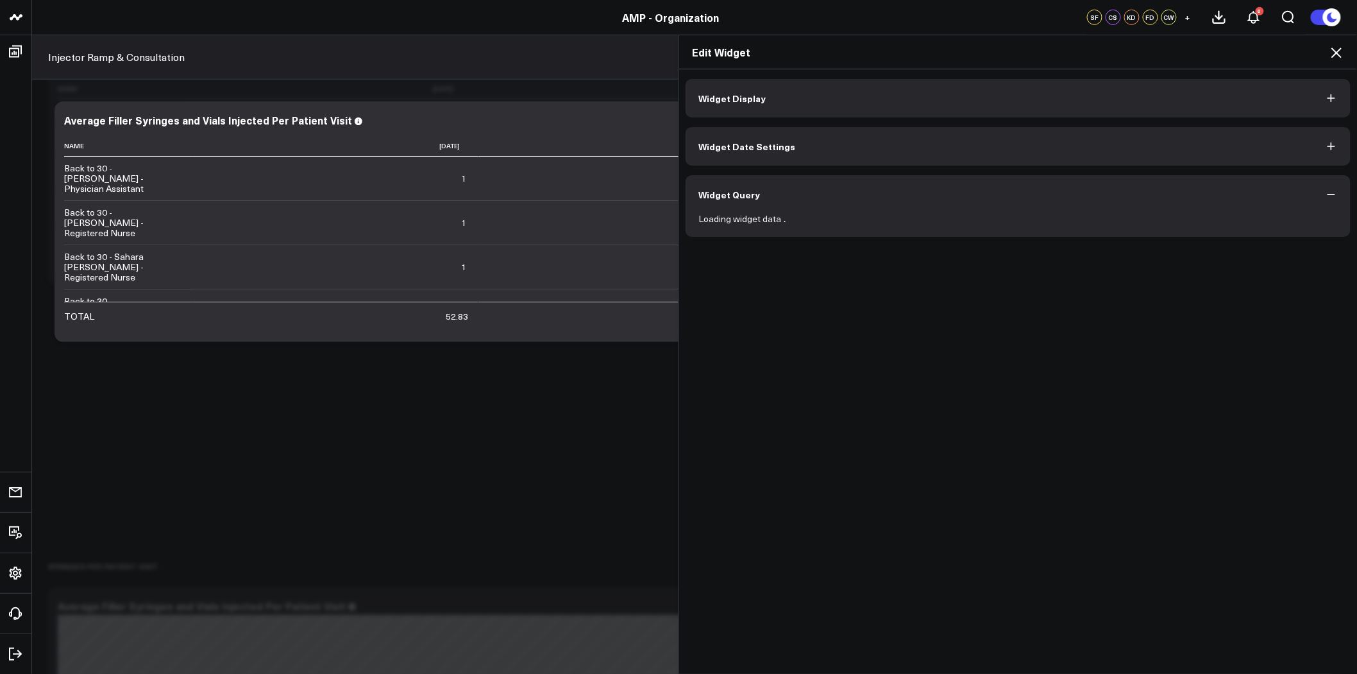
scroll to position [0, 0]
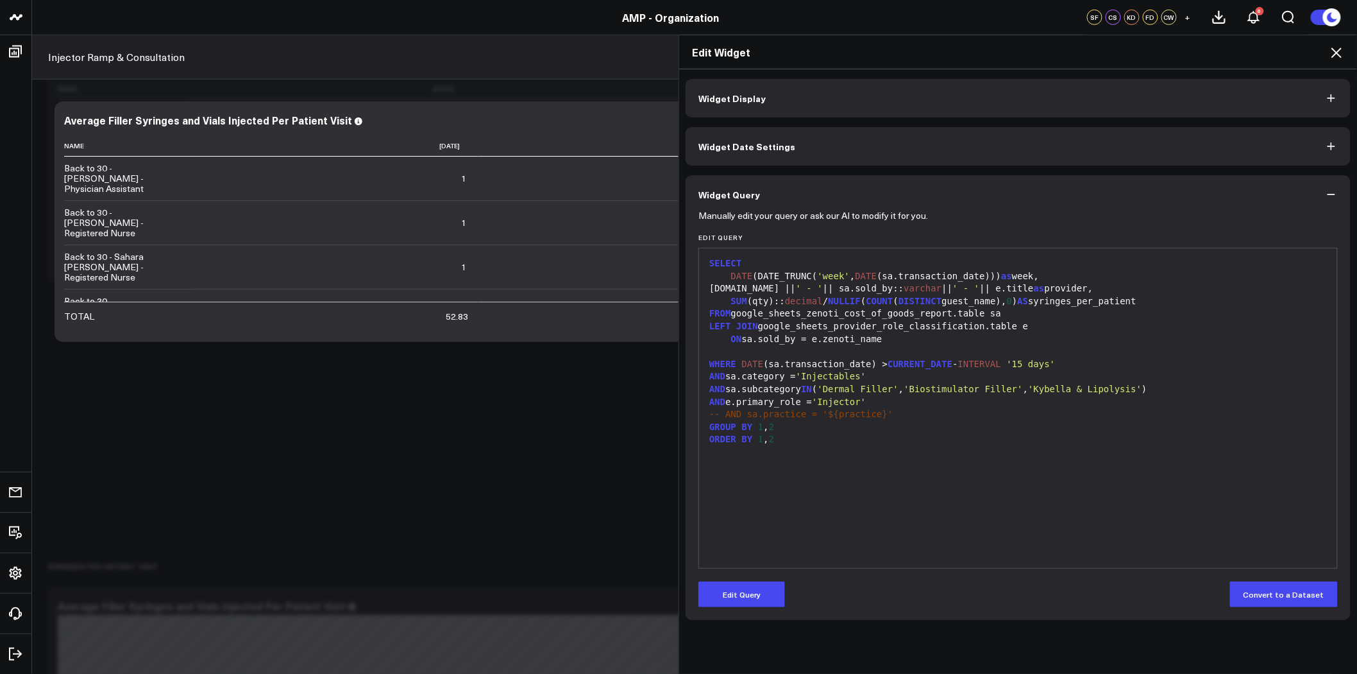
click at [1336, 47] on icon at bounding box center [1336, 52] width 15 height 15
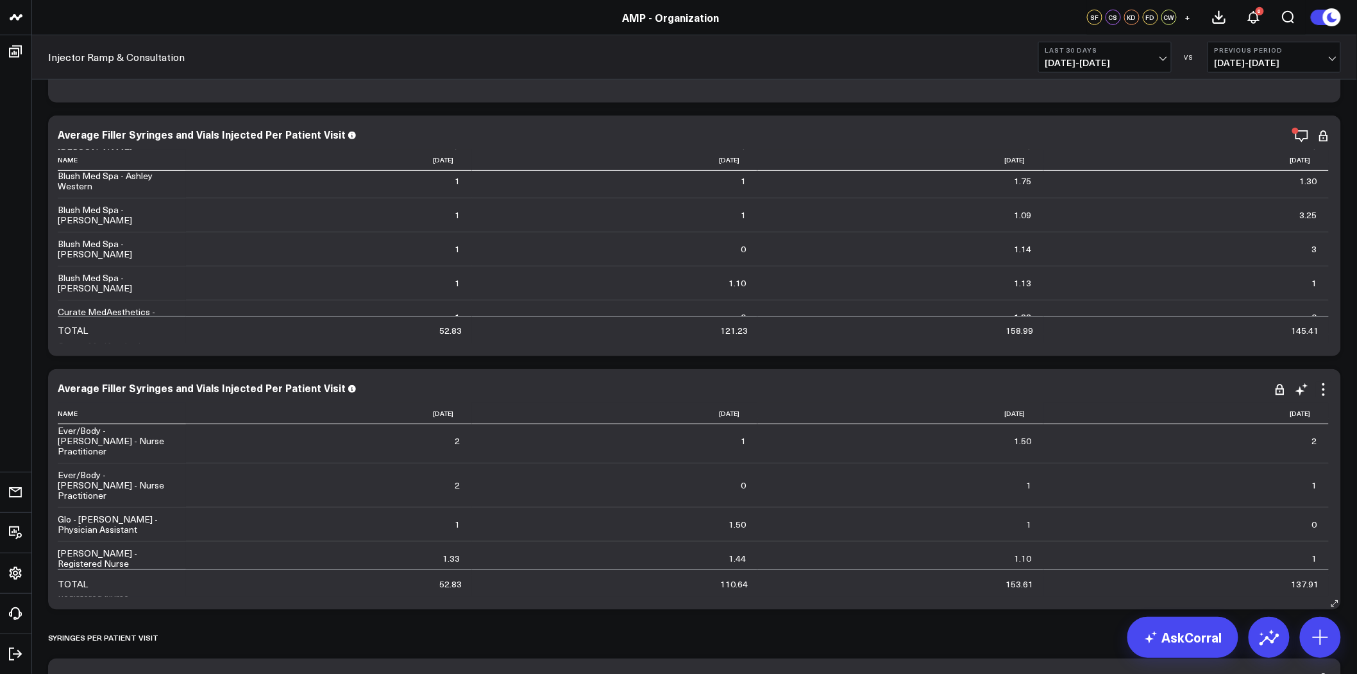
scroll to position [570, 0]
click at [1252, 130] on div "button" at bounding box center [1252, 131] width 6 height 6
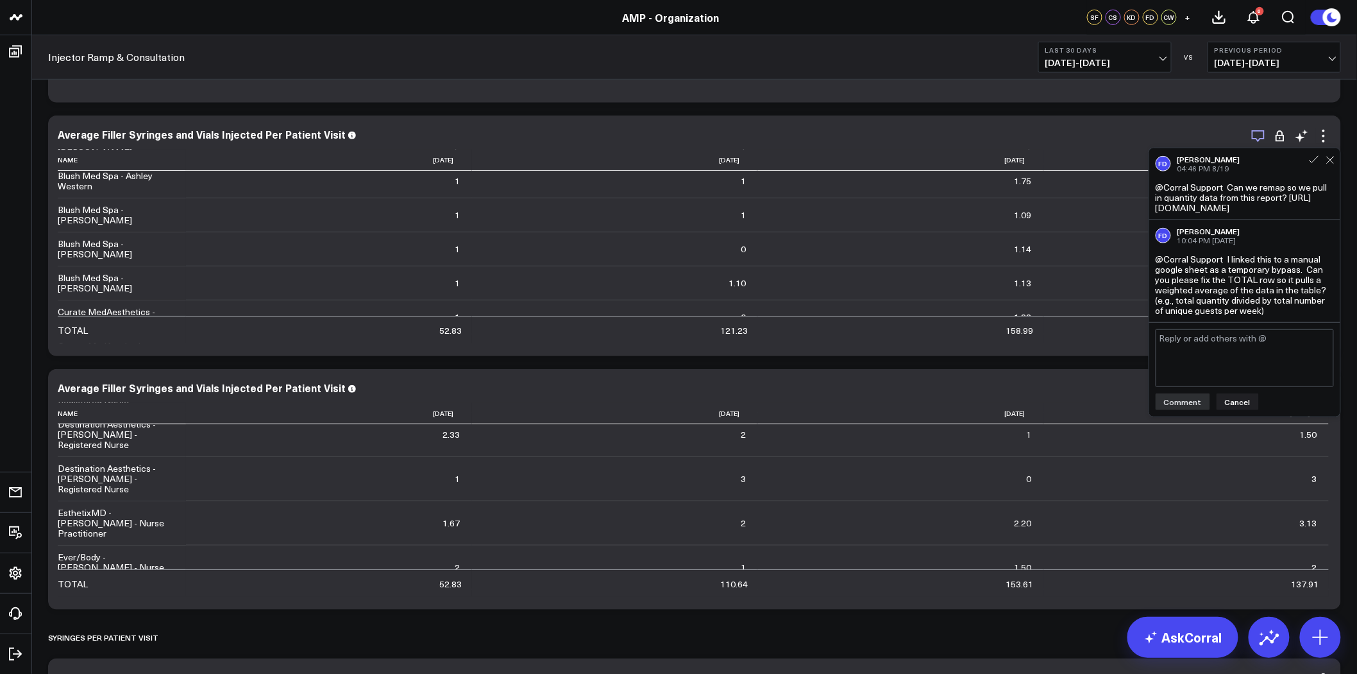
scroll to position [0, 0]
click at [1027, 137] on div "Average Filler Syringes and Vials Injected Per Patient Visit" at bounding box center [695, 134] width 1274 height 12
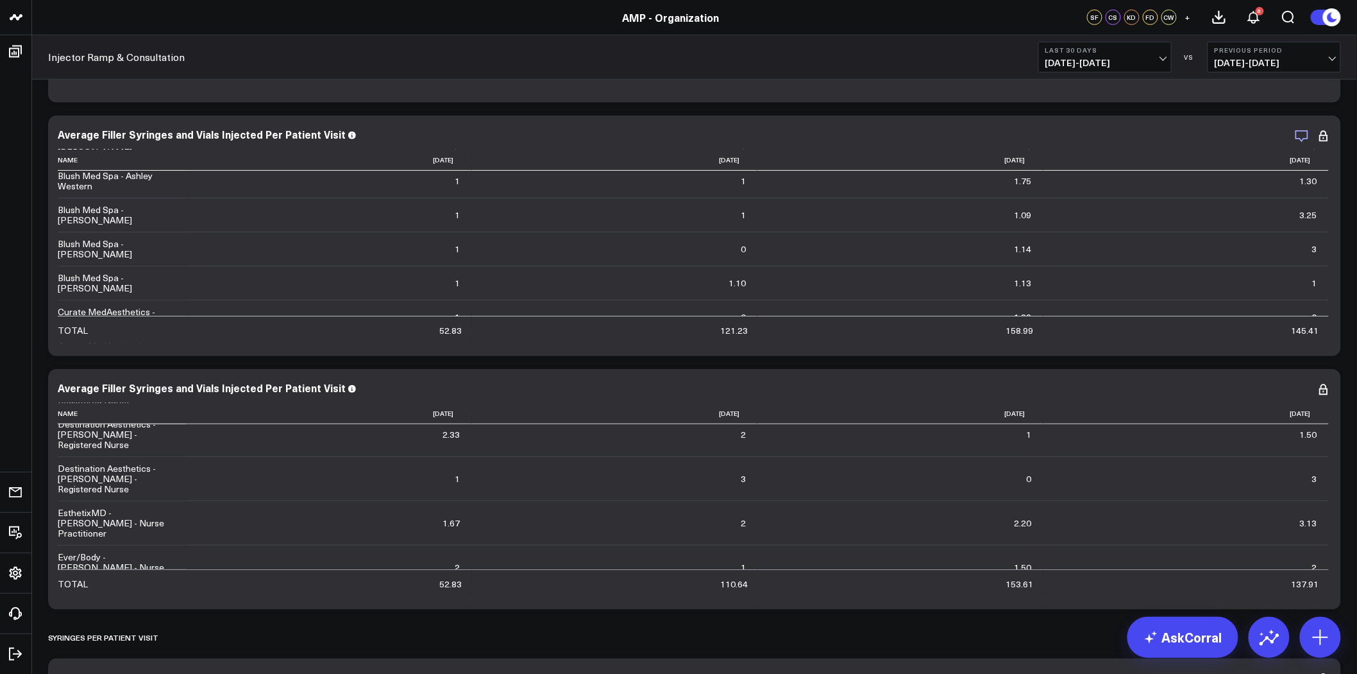
click at [1295, 137] on icon "button" at bounding box center [1302, 135] width 15 height 15
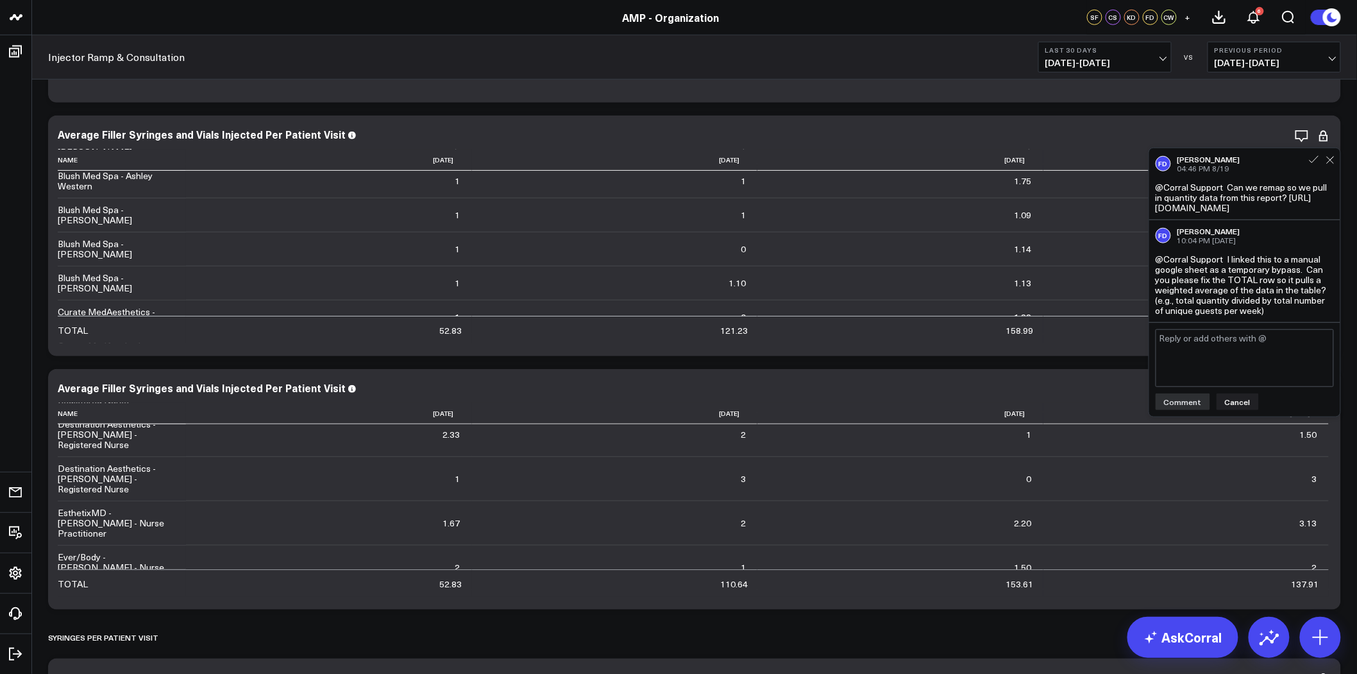
click at [1273, 316] on div "@Corral Support I linked this to a manual google sheet as a temporary bypass. C…" at bounding box center [1245, 285] width 178 height 62
click at [1268, 316] on div "@Corral Support I linked this to a manual google sheet as a temporary bypass. C…" at bounding box center [1245, 285] width 178 height 62
copy div "@Corral Support I linked this to a manual google sheet as a temporary bypass. C…"
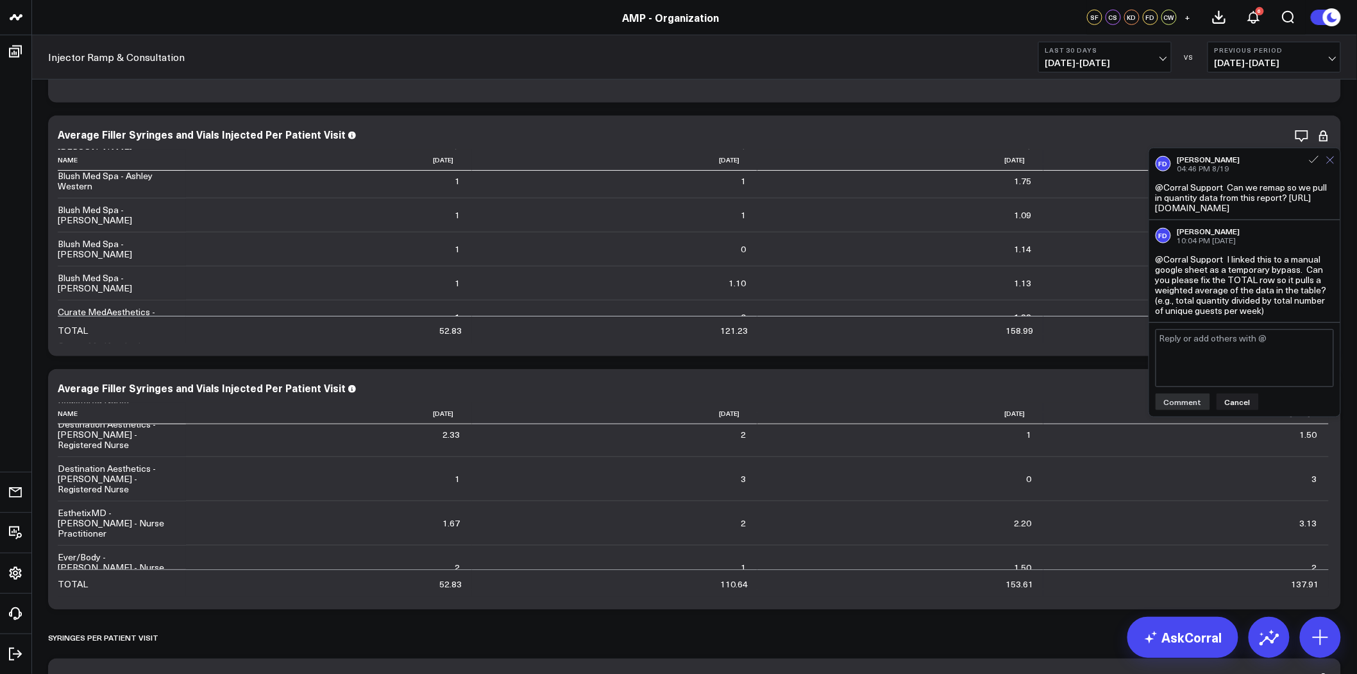
click at [1333, 162] on icon at bounding box center [1331, 160] width 8 height 8
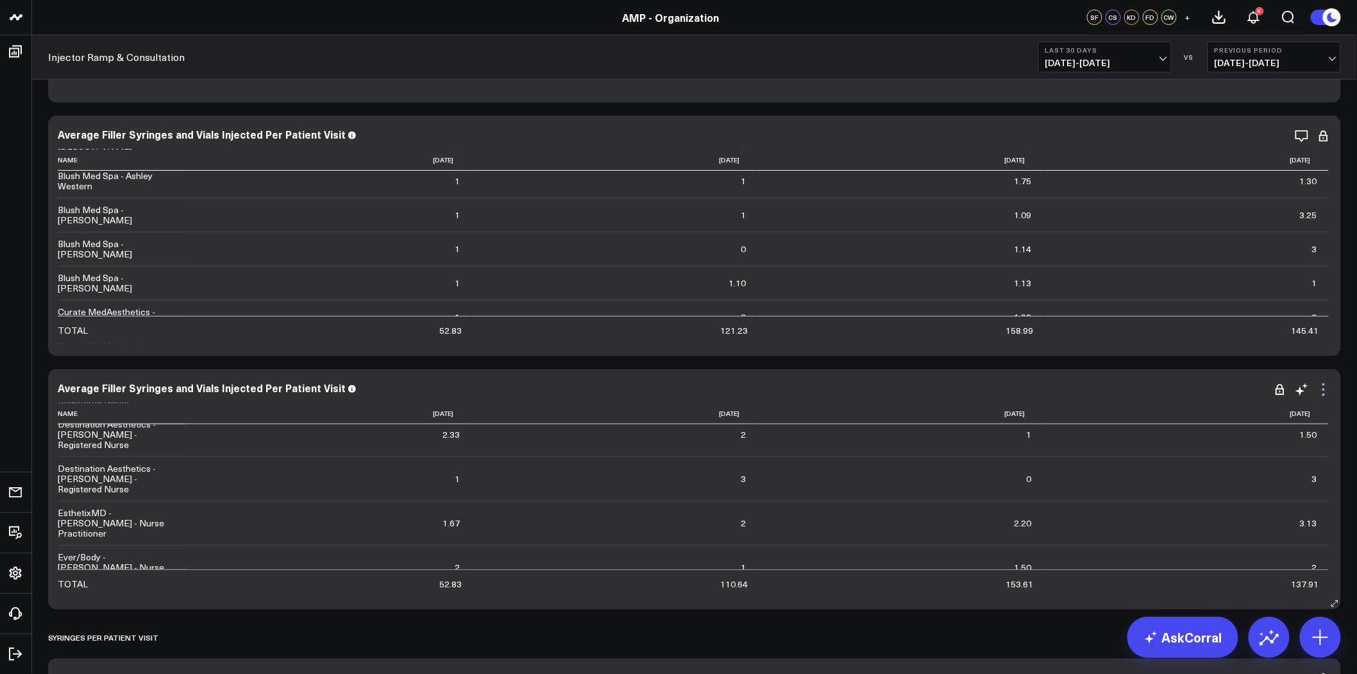
click at [1326, 389] on icon at bounding box center [1323, 389] width 15 height 15
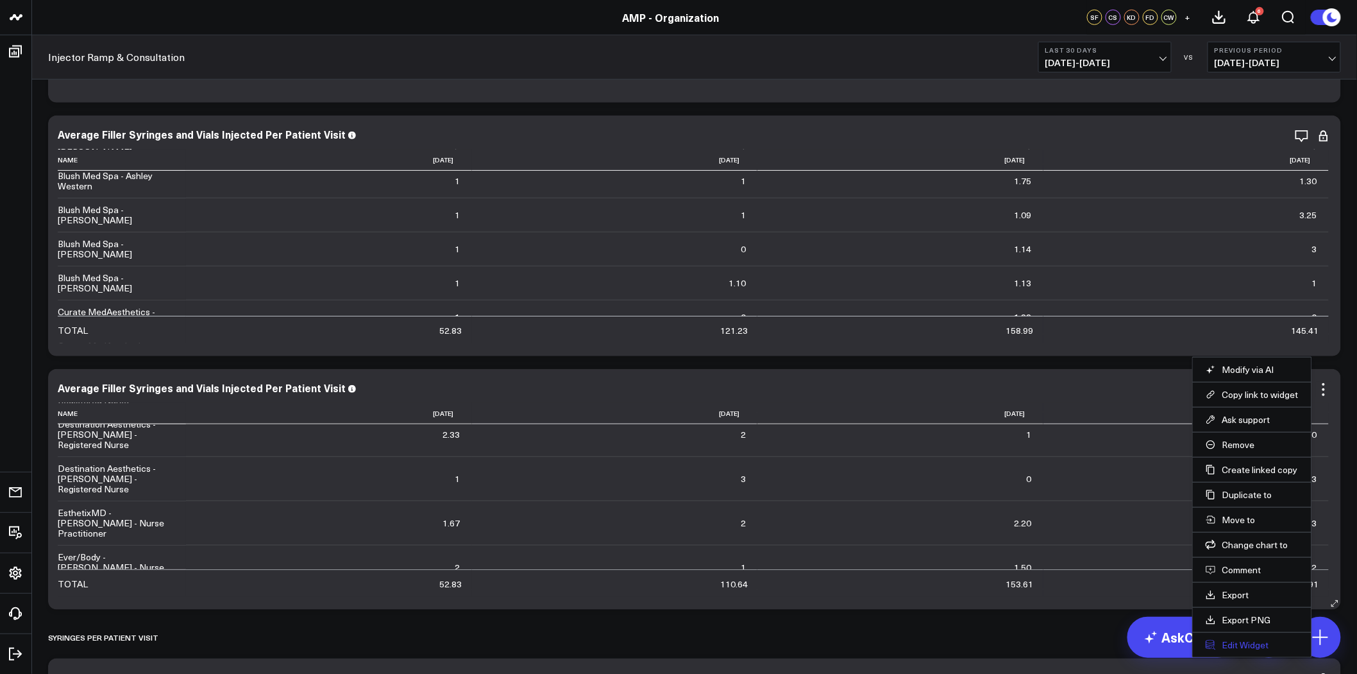
click at [1239, 641] on button "Edit Widget" at bounding box center [1252, 645] width 93 height 12
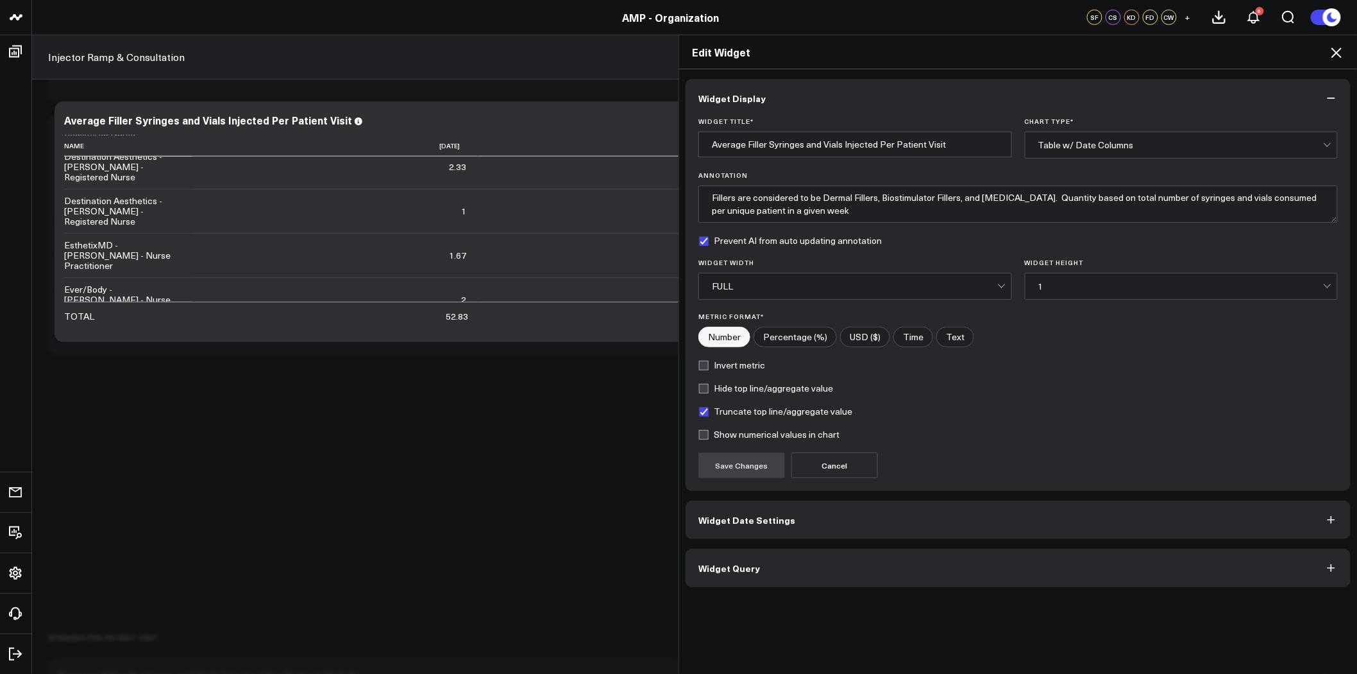
click at [1341, 53] on icon at bounding box center [1336, 52] width 15 height 15
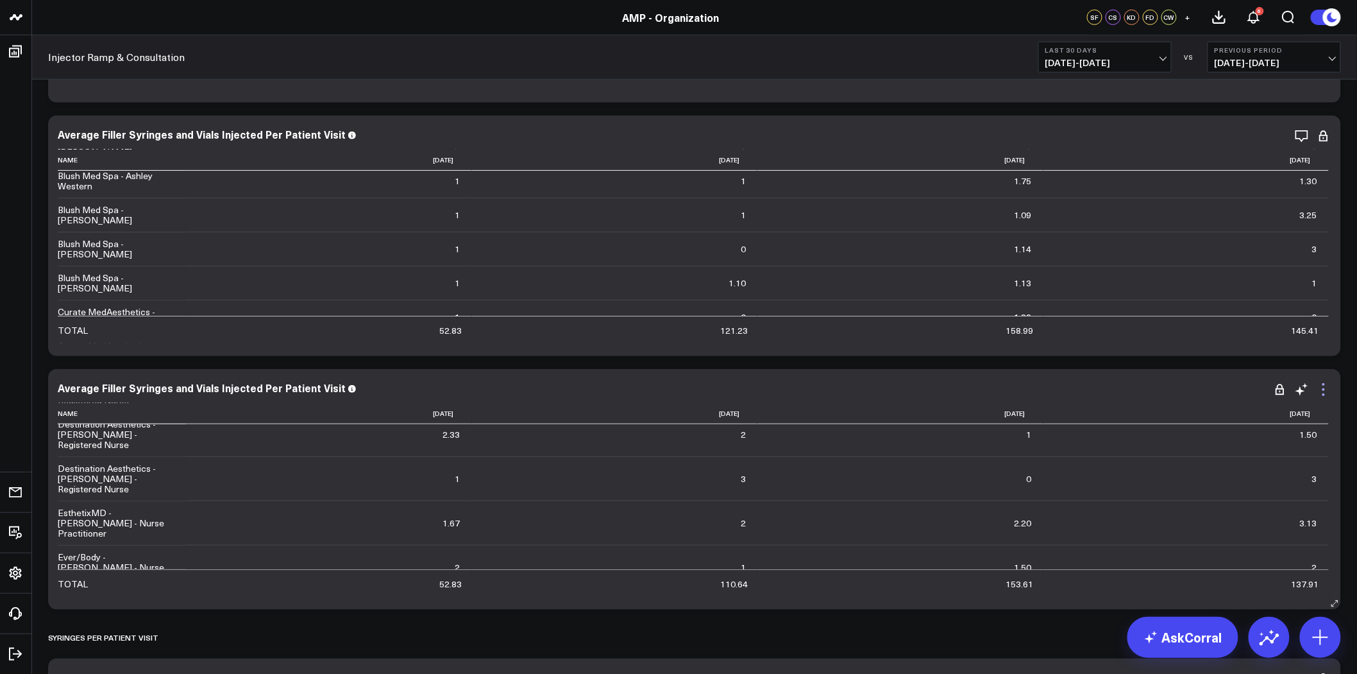
click at [1316, 387] on icon at bounding box center [1323, 389] width 15 height 15
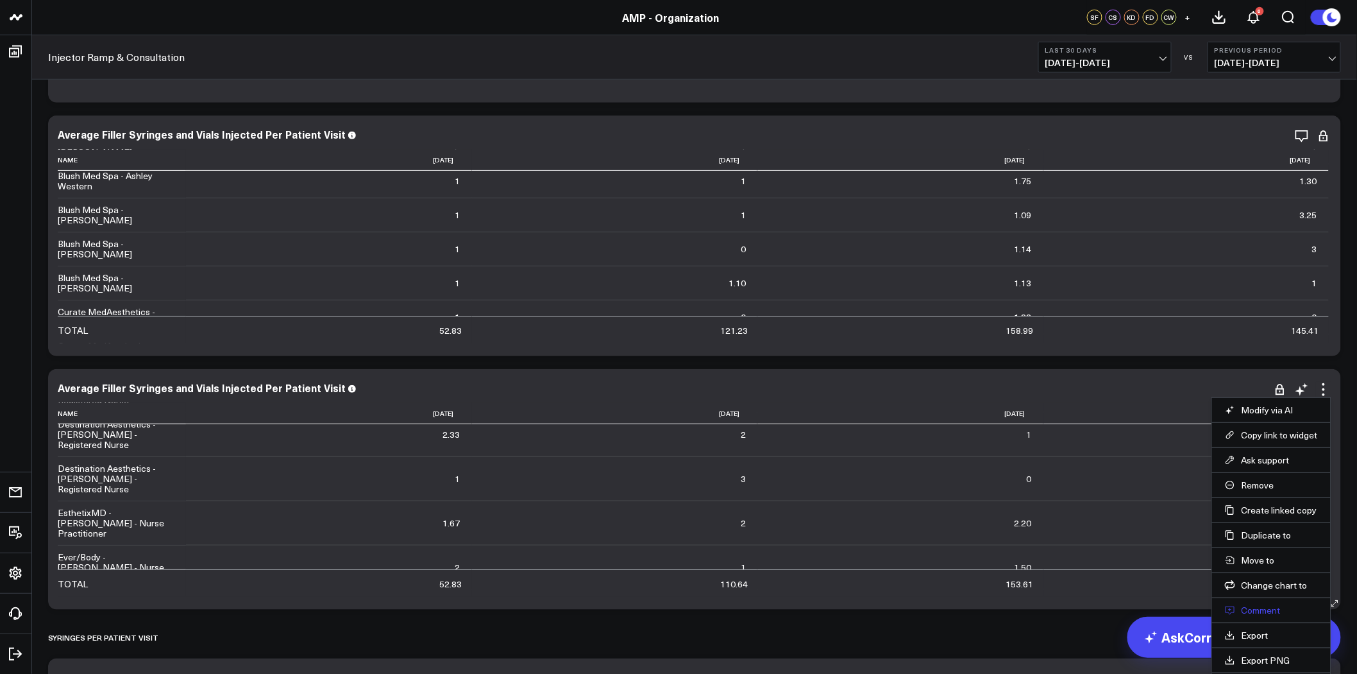
click at [1261, 609] on button "Comment" at bounding box center [1271, 610] width 93 height 12
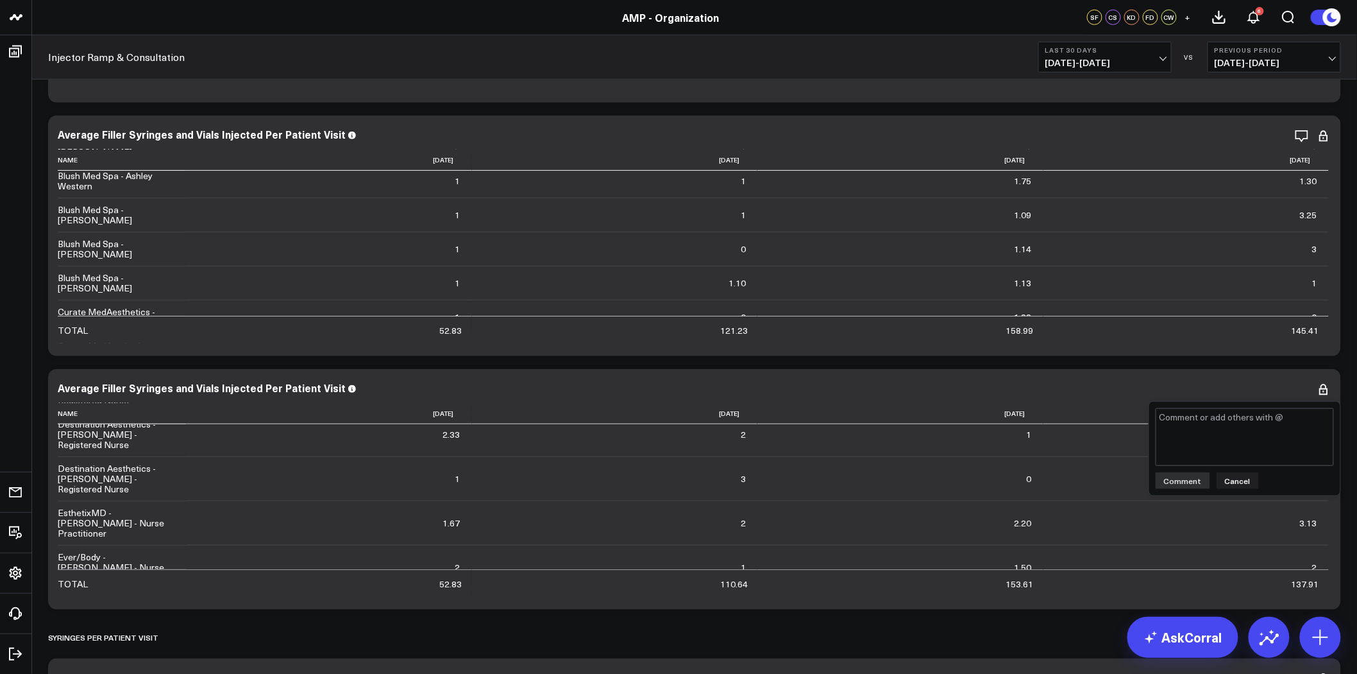
type textarea "@Corral Support I linked this to a manual google sheet as a temporary bypass. C…"
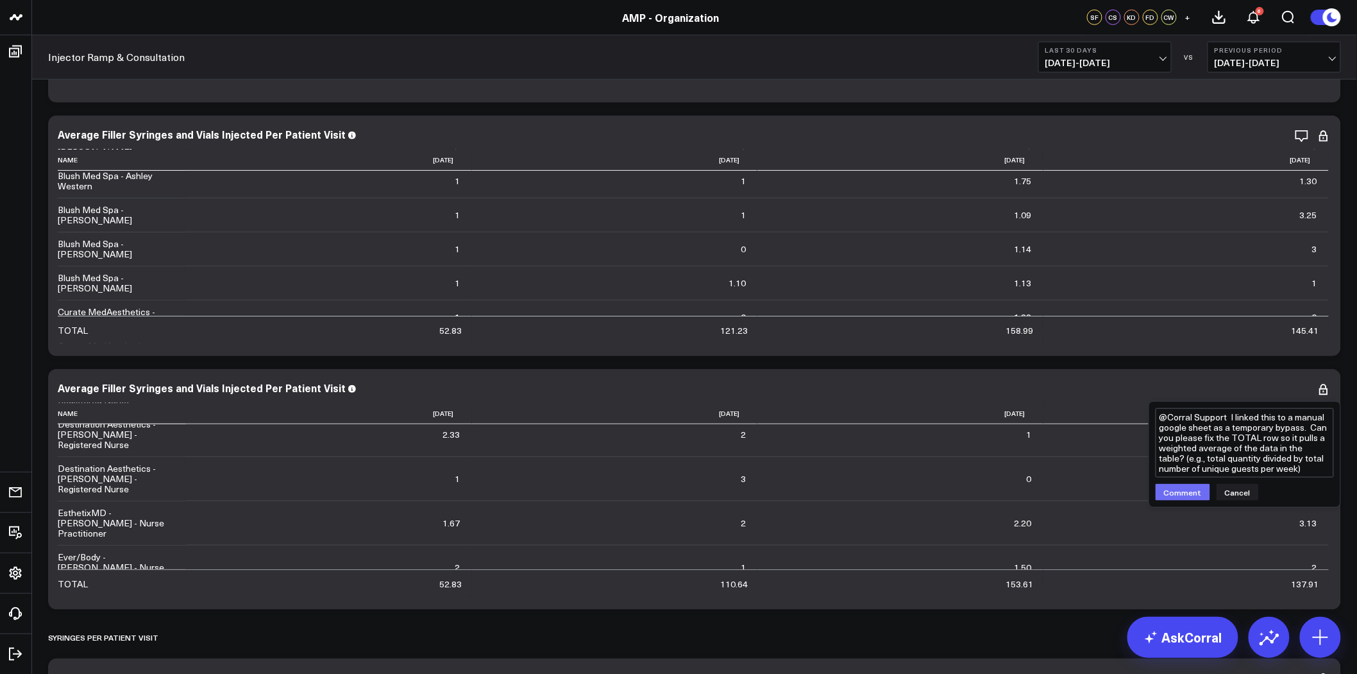
click at [1197, 491] on button "Comment" at bounding box center [1183, 492] width 55 height 17
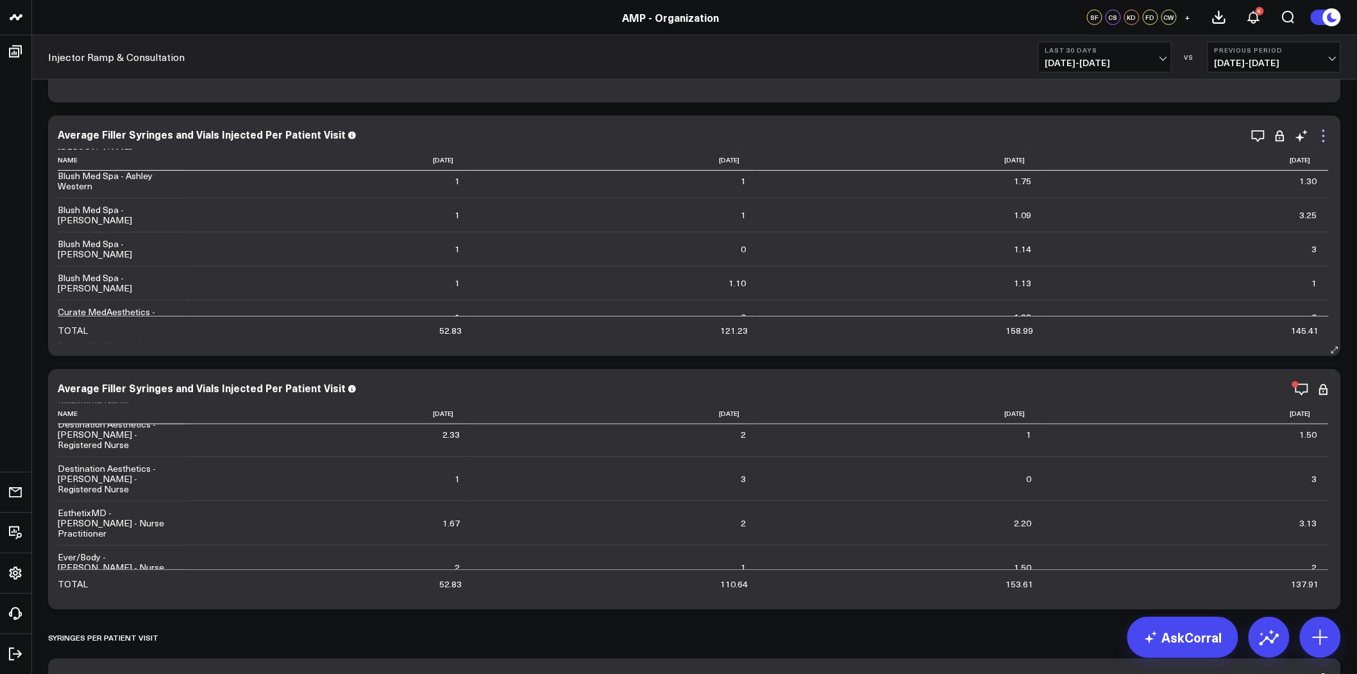
click at [1325, 140] on icon at bounding box center [1324, 141] width 3 height 3
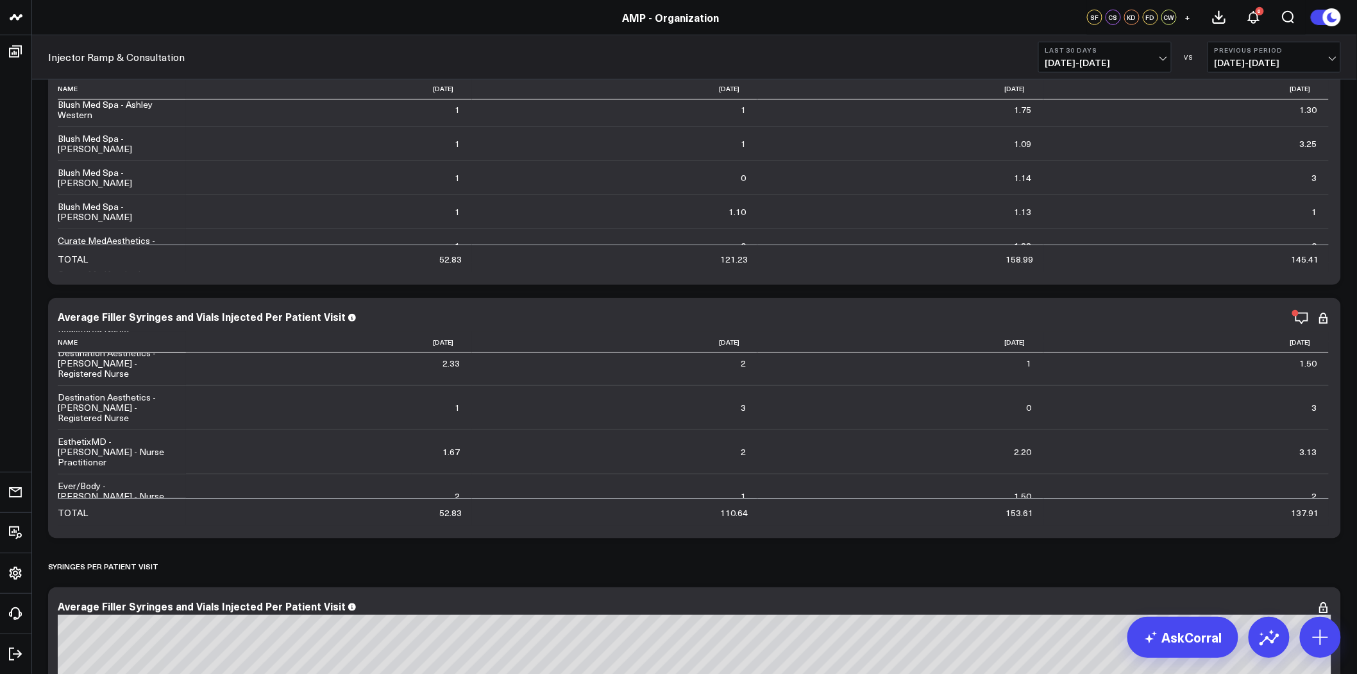
scroll to position [71, 0]
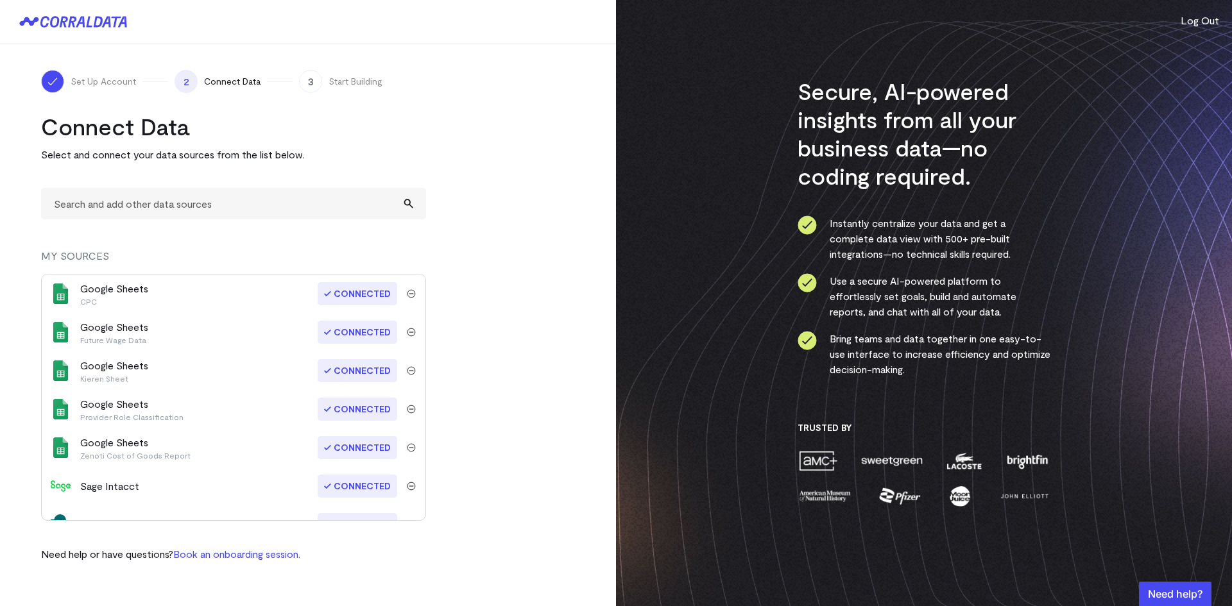
scroll to position [601, 0]
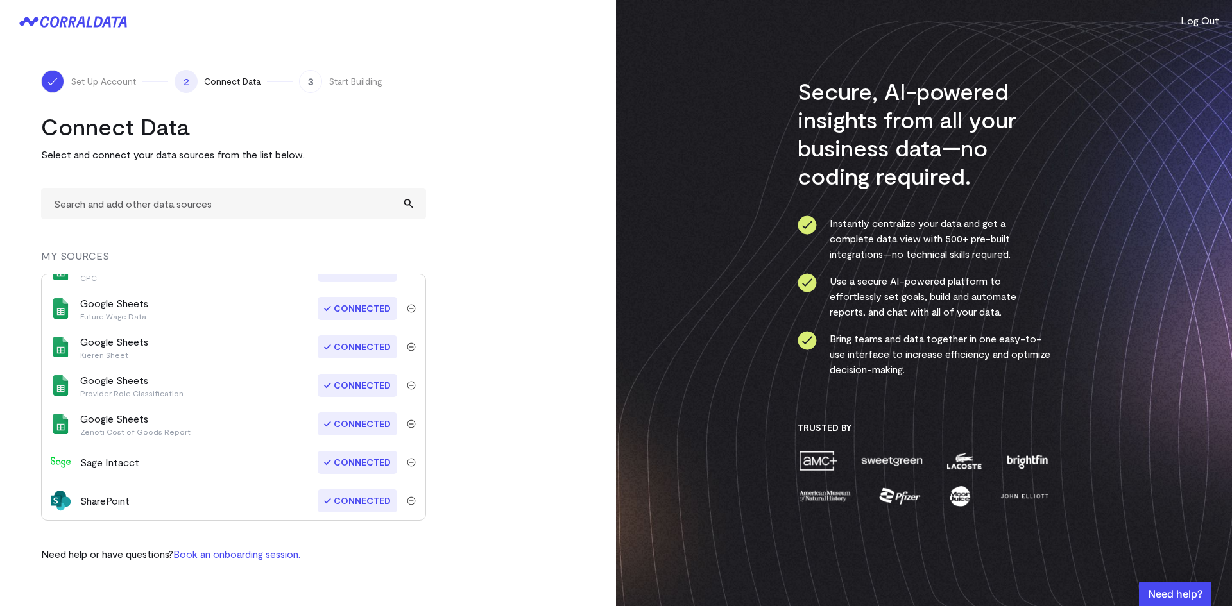
click at [352, 387] on span "Connected" at bounding box center [358, 385] width 80 height 23
click at [129, 380] on div "Google Sheets Provider Role Classification" at bounding box center [131, 386] width 103 height 26
